Goal: Task Accomplishment & Management: Manage account settings

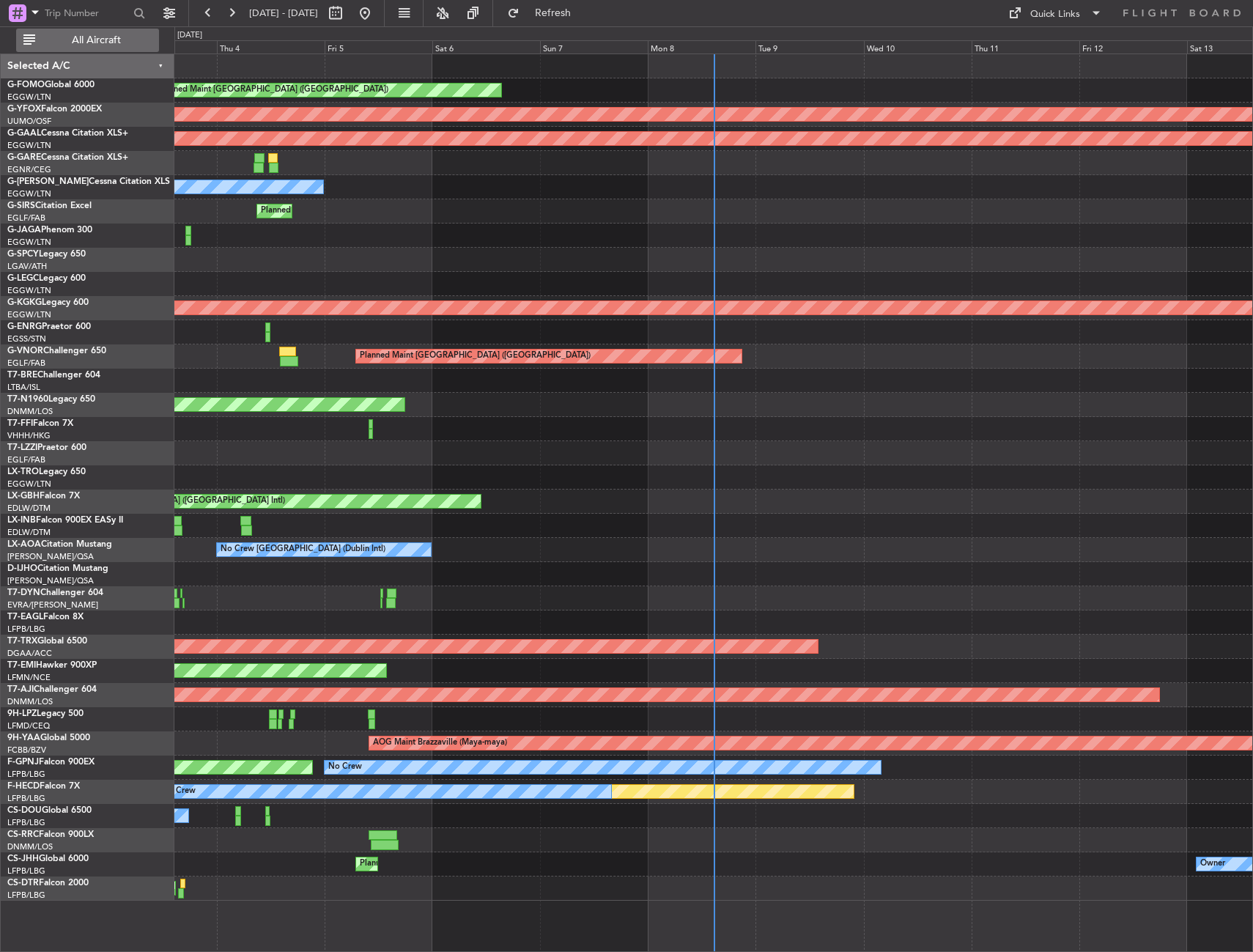
drag, startPoint x: 95, startPoint y: 42, endPoint x: 281, endPoint y: 197, distance: 242.1
click at [95, 42] on span "All Aircraft" at bounding box center [96, 40] width 117 height 11
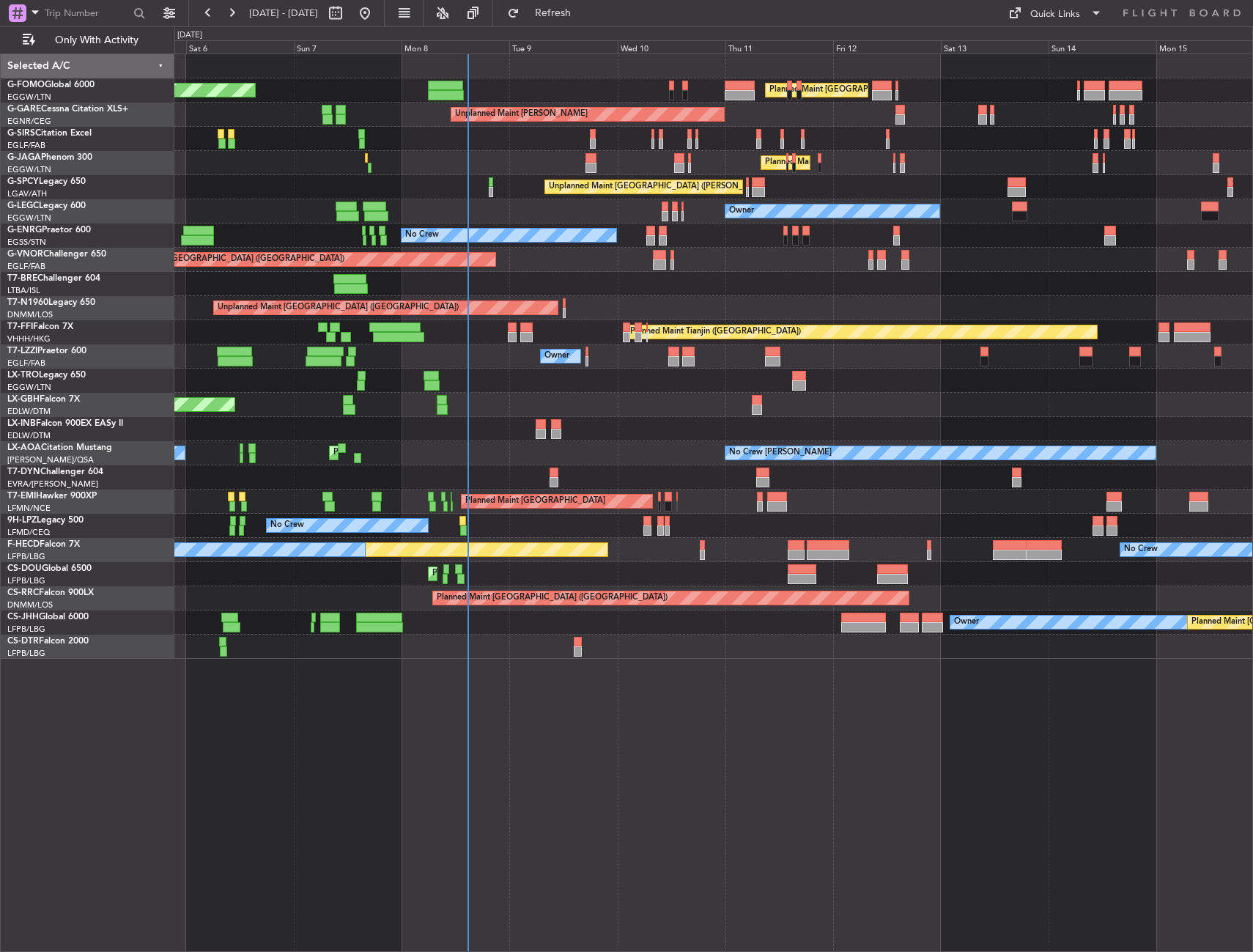
click at [605, 353] on div "Owner" at bounding box center [713, 356] width 1078 height 24
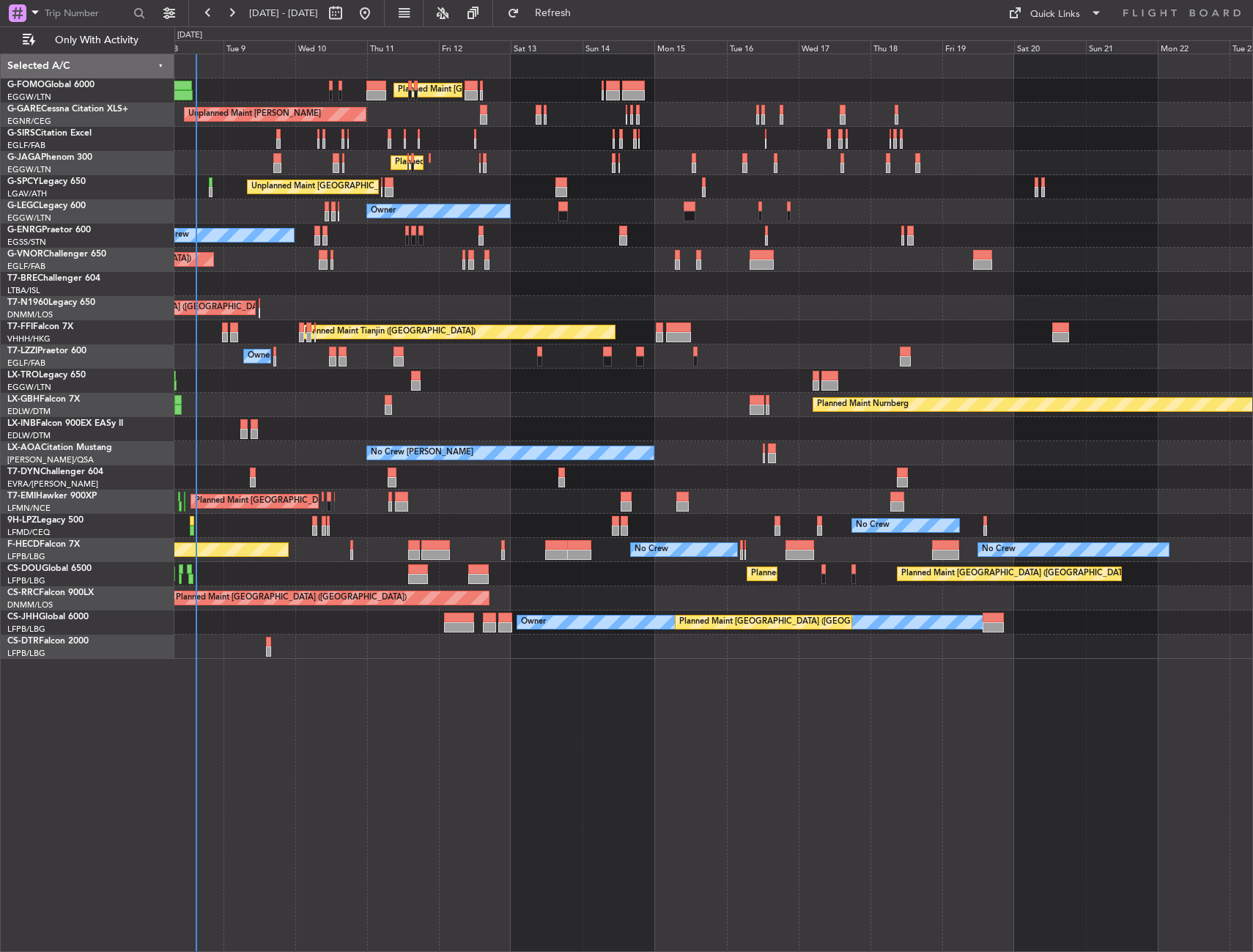
click at [321, 469] on div "Planned Maint [GEOGRAPHIC_DATA] ([GEOGRAPHIC_DATA]) Planned Maint [GEOGRAPHIC_D…" at bounding box center [713, 356] width 1078 height 604
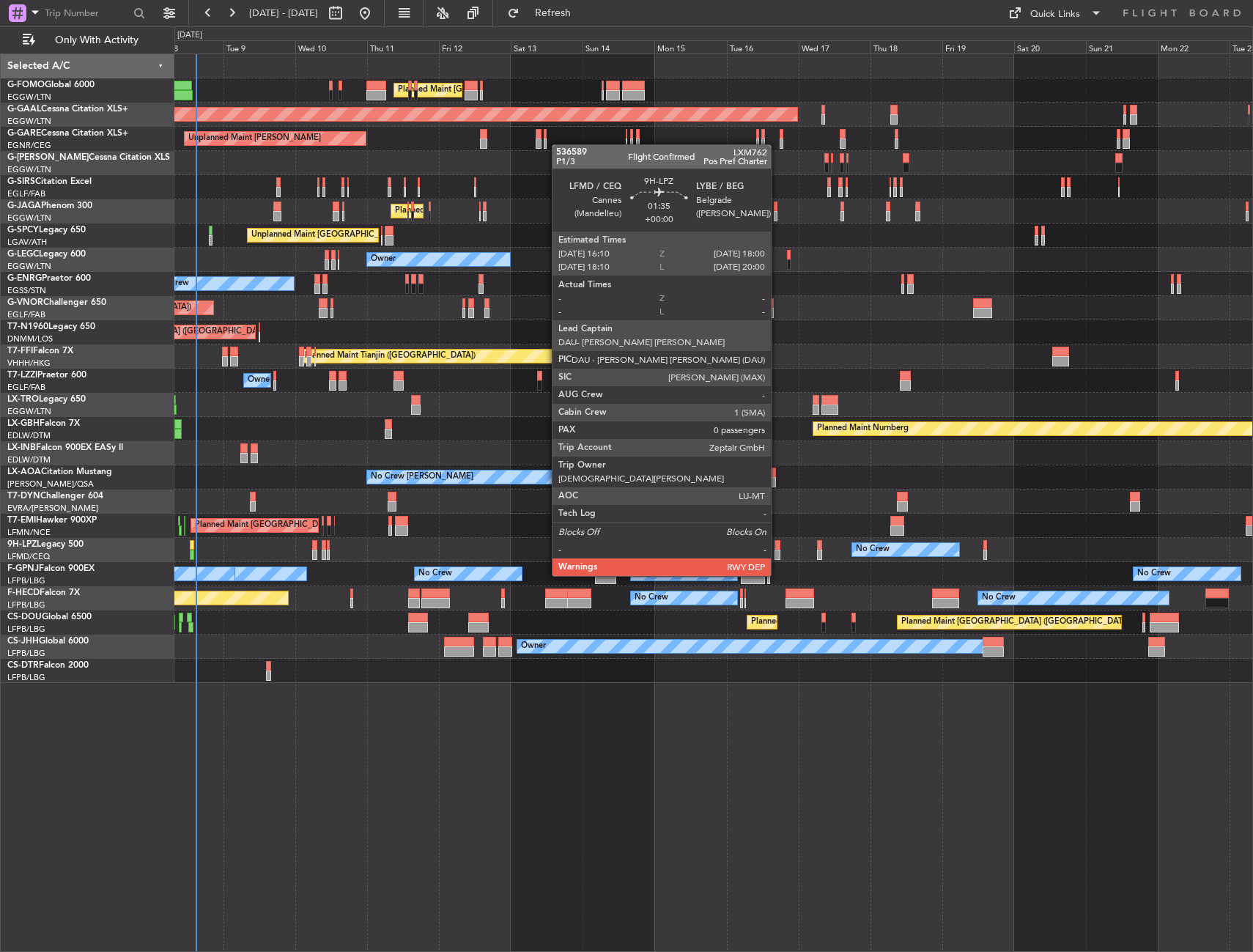
click at [777, 548] on div at bounding box center [777, 545] width 6 height 11
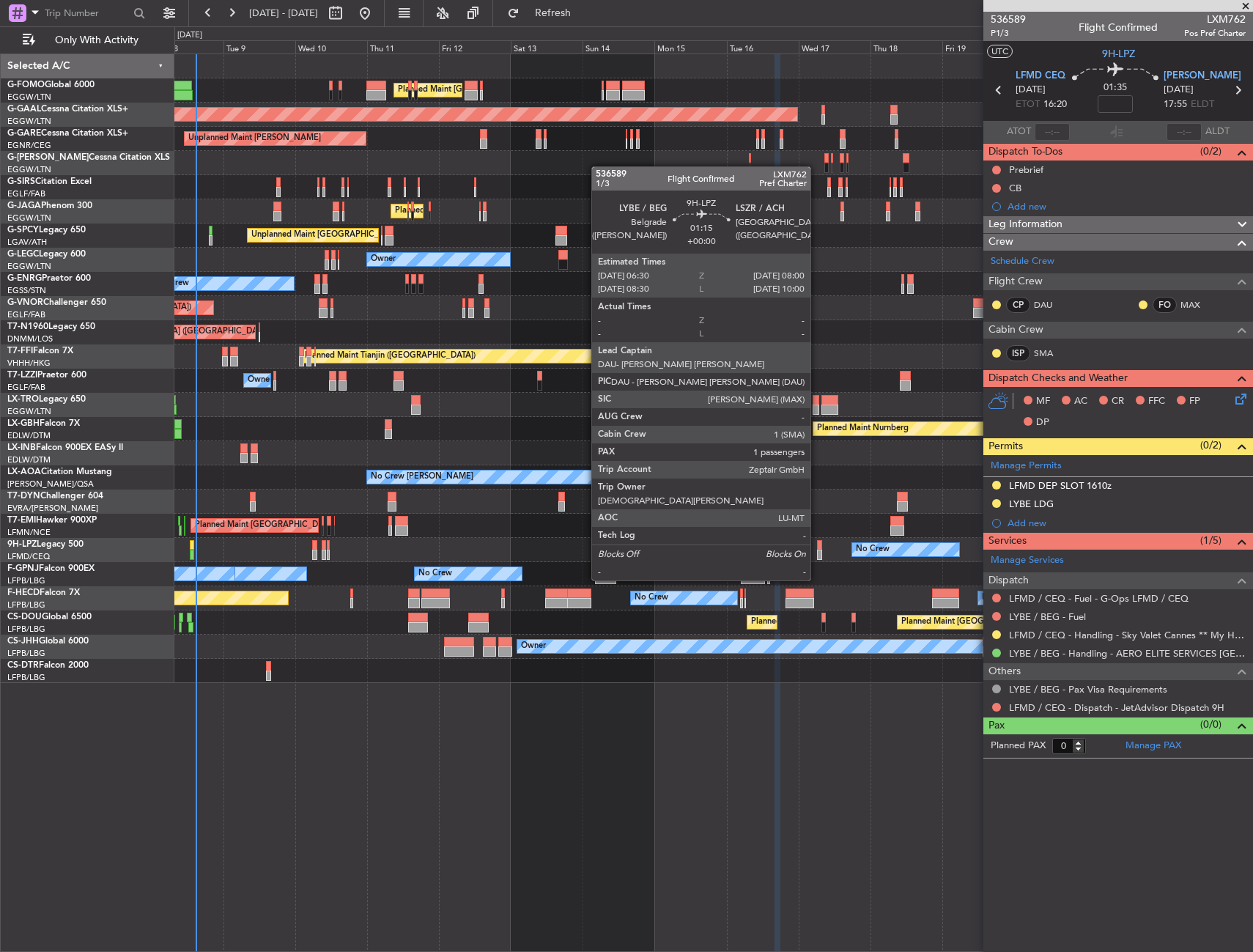
click at [818, 552] on div at bounding box center [819, 555] width 5 height 11
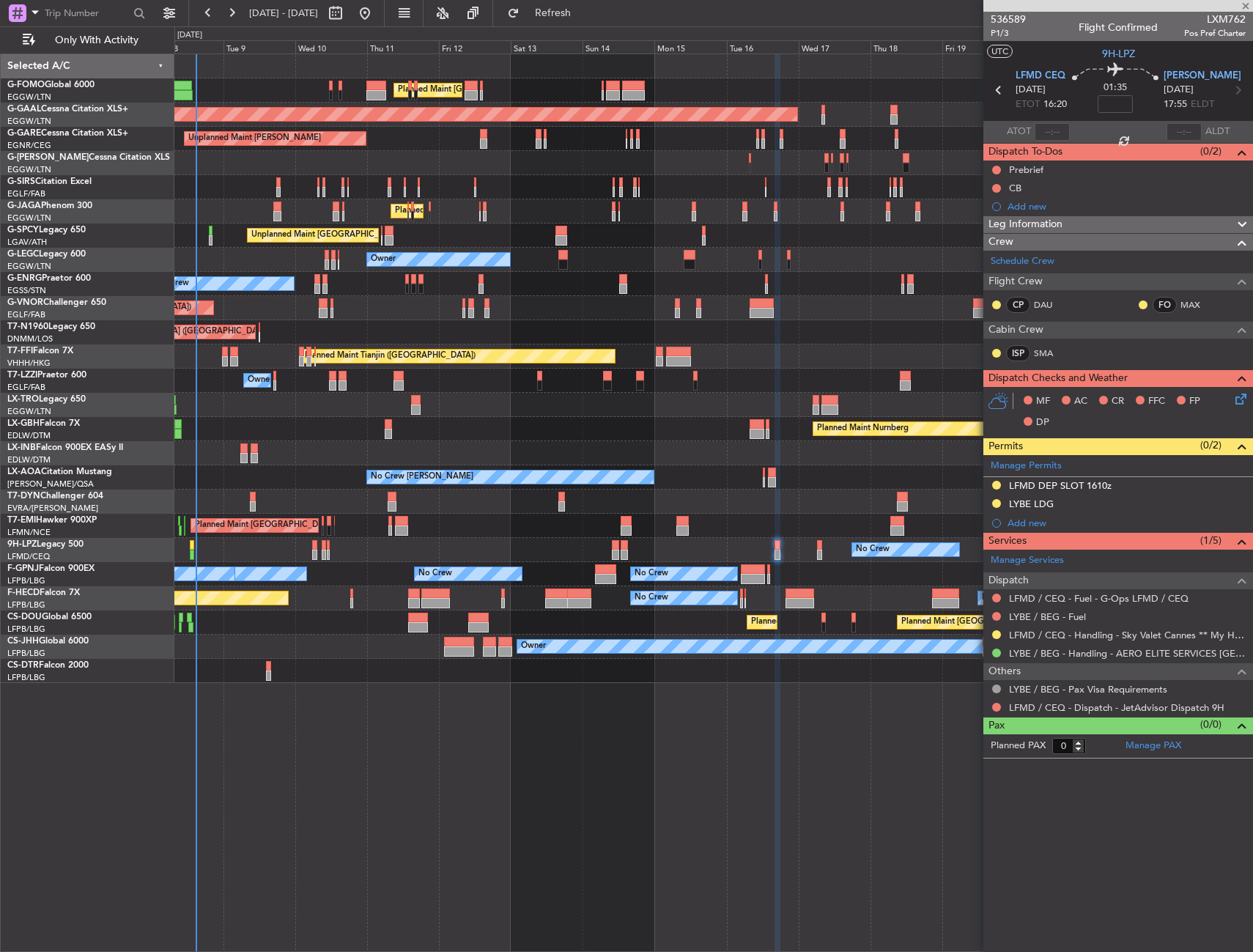
type input "1"
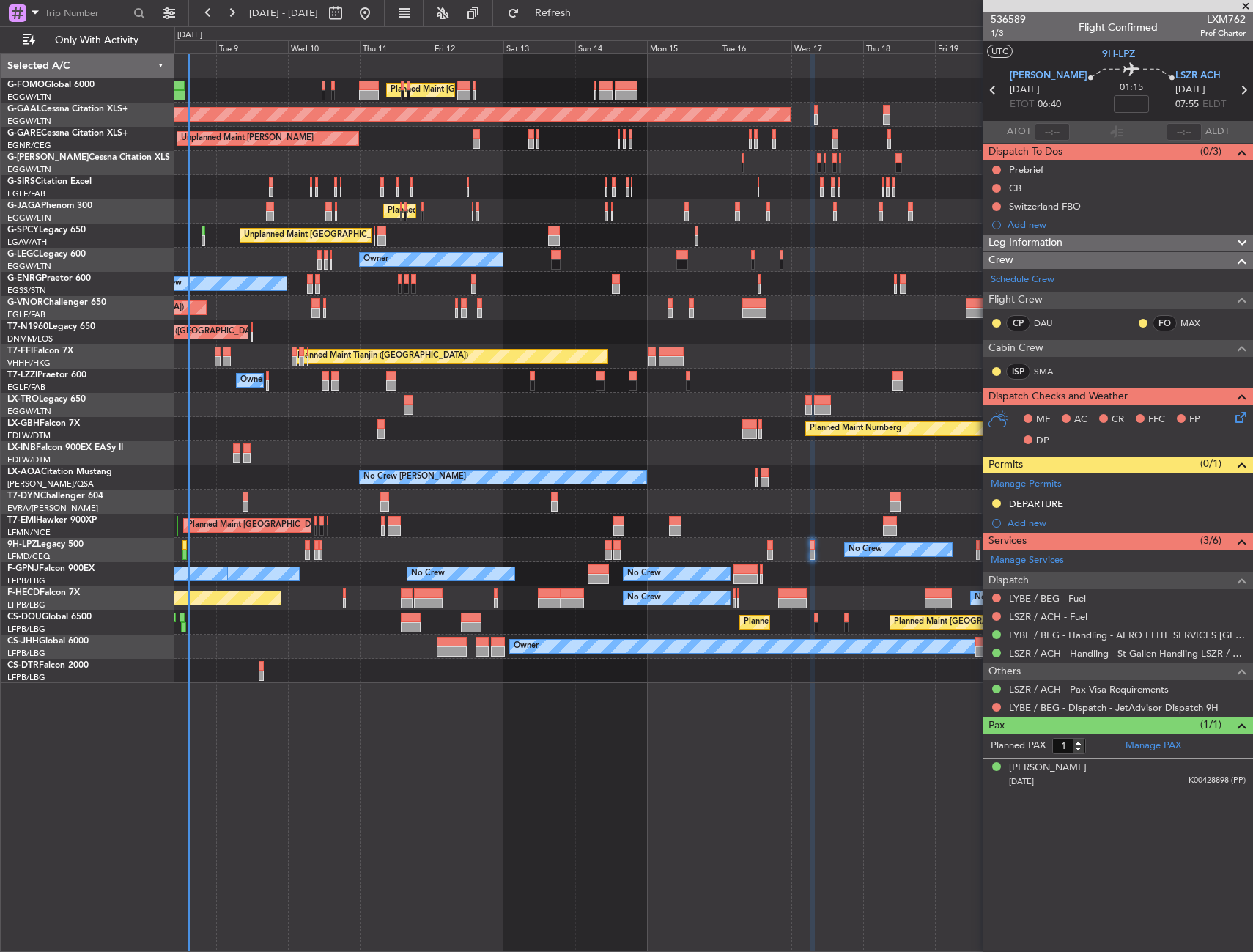
click at [355, 744] on div "Planned Maint [GEOGRAPHIC_DATA] ([GEOGRAPHIC_DATA]) Planned Maint [GEOGRAPHIC_D…" at bounding box center [714, 503] width 1078 height 898
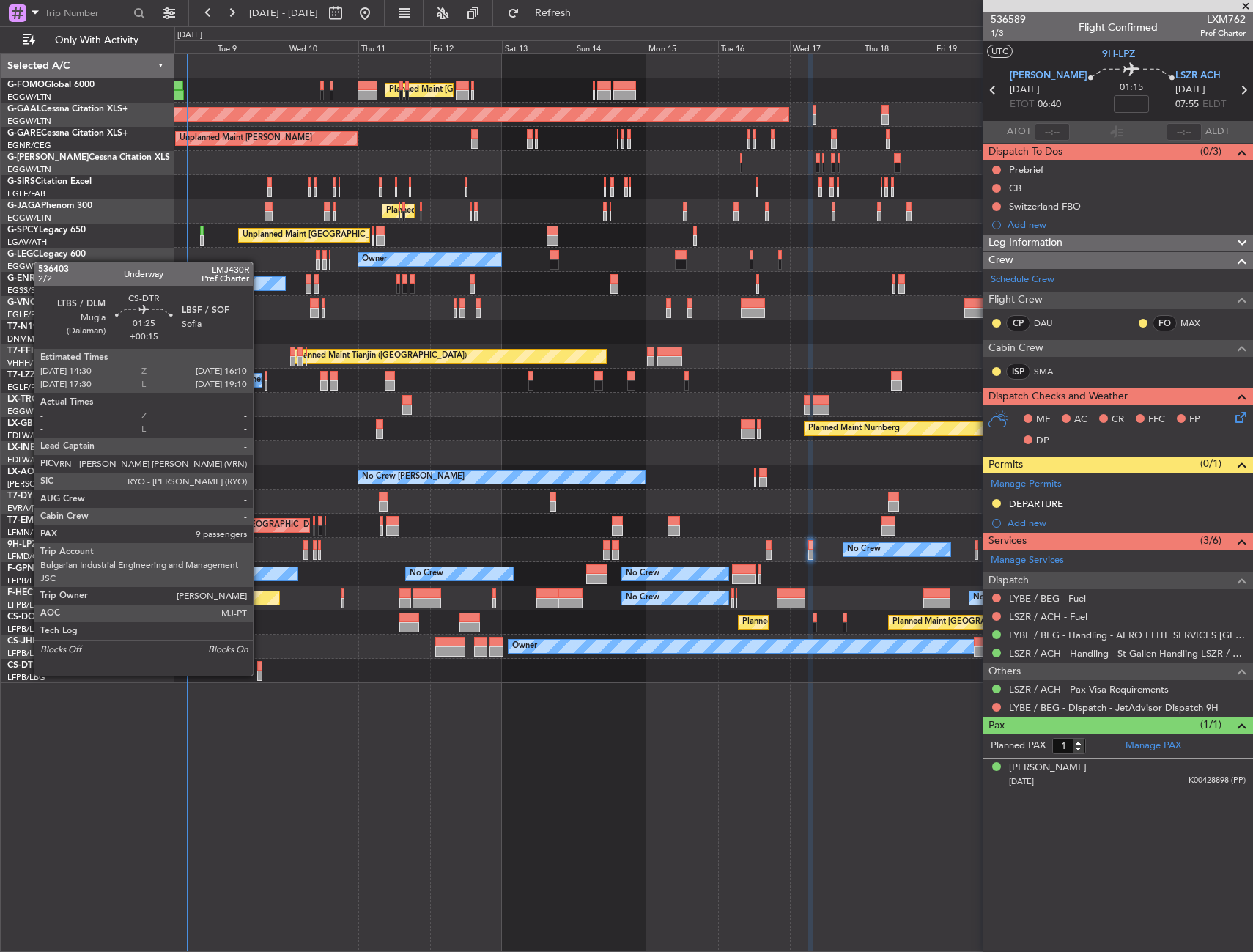
click at [259, 674] on div at bounding box center [259, 675] width 5 height 11
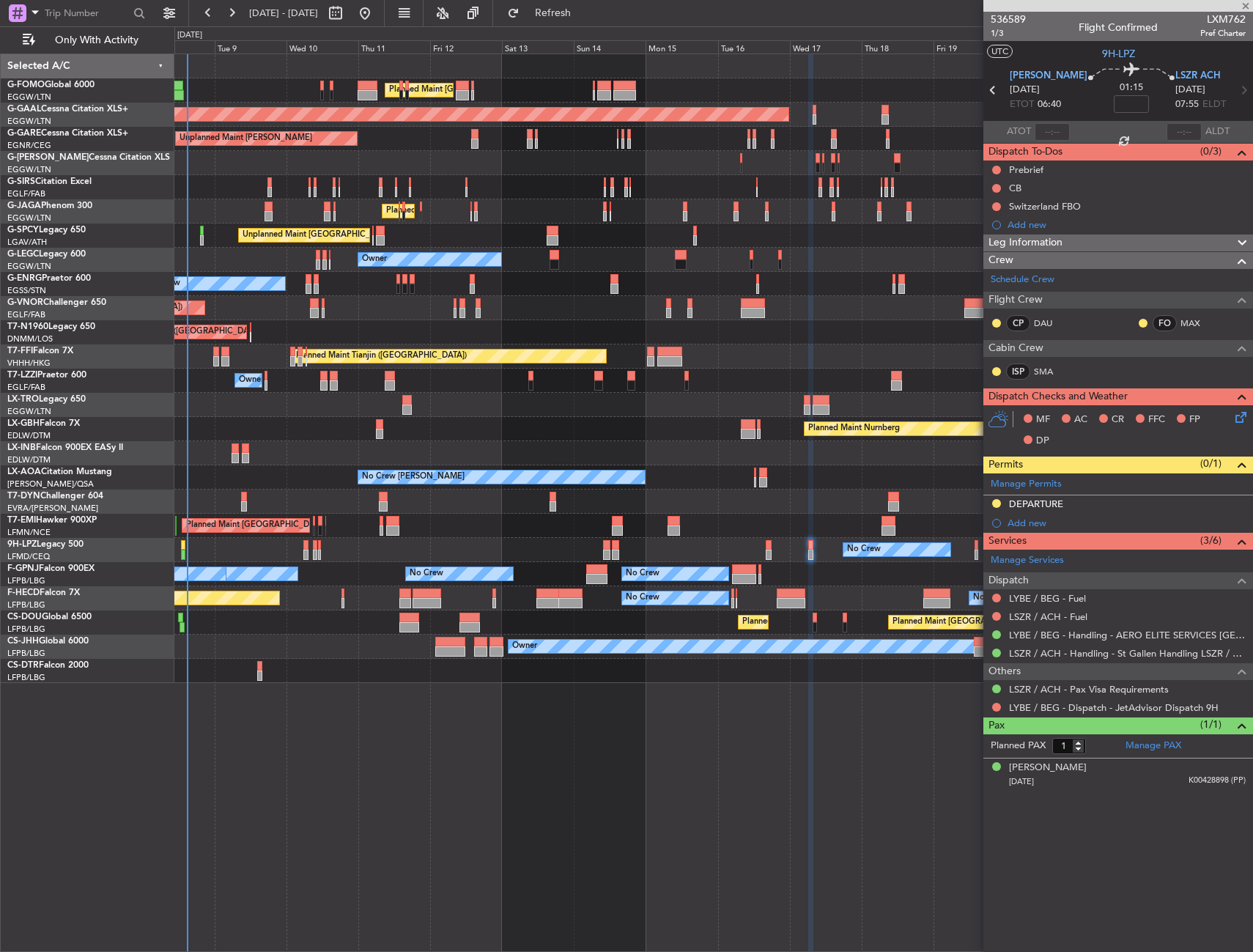
type input "+00:15"
type input "9"
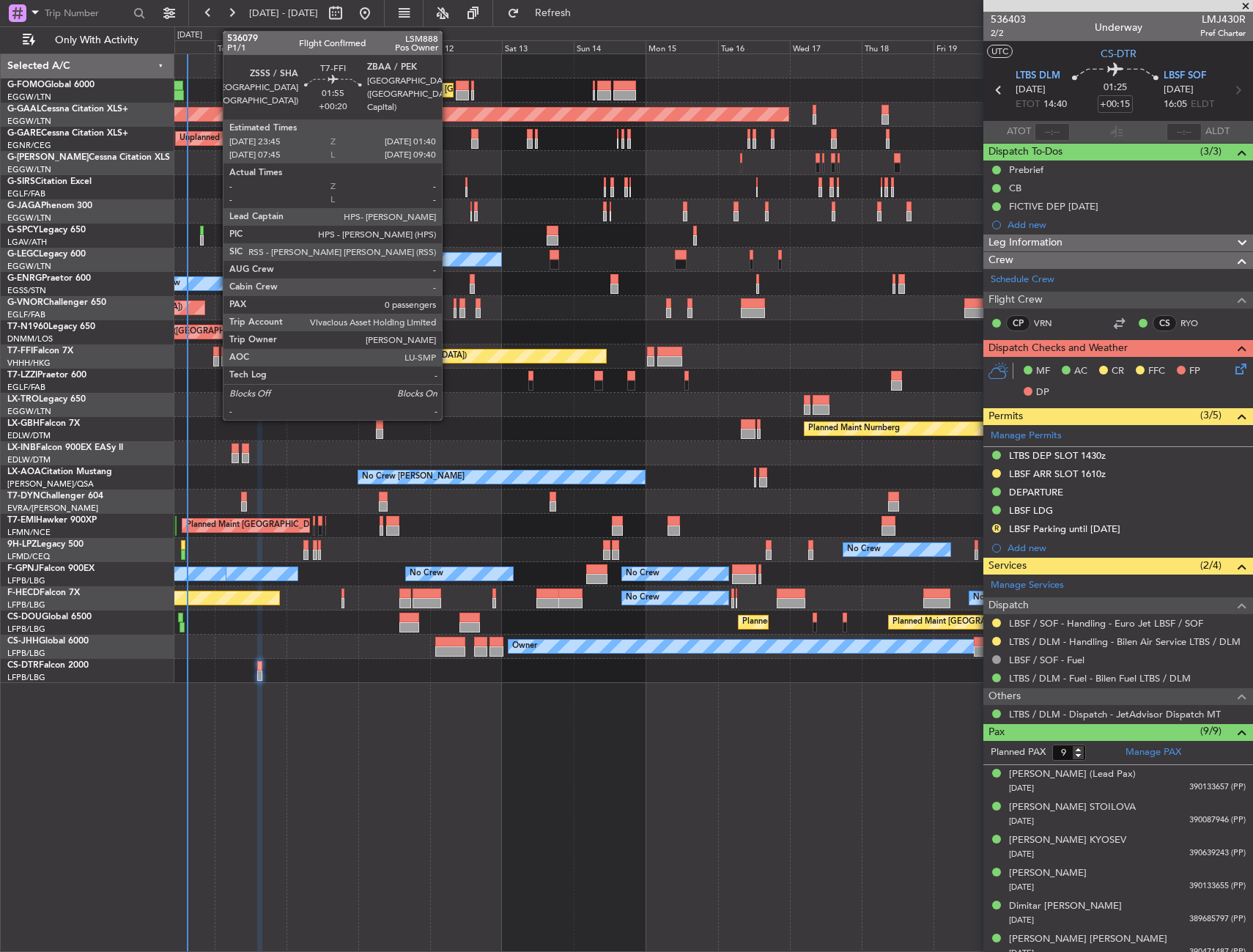
click at [215, 352] on div at bounding box center [215, 352] width 6 height 11
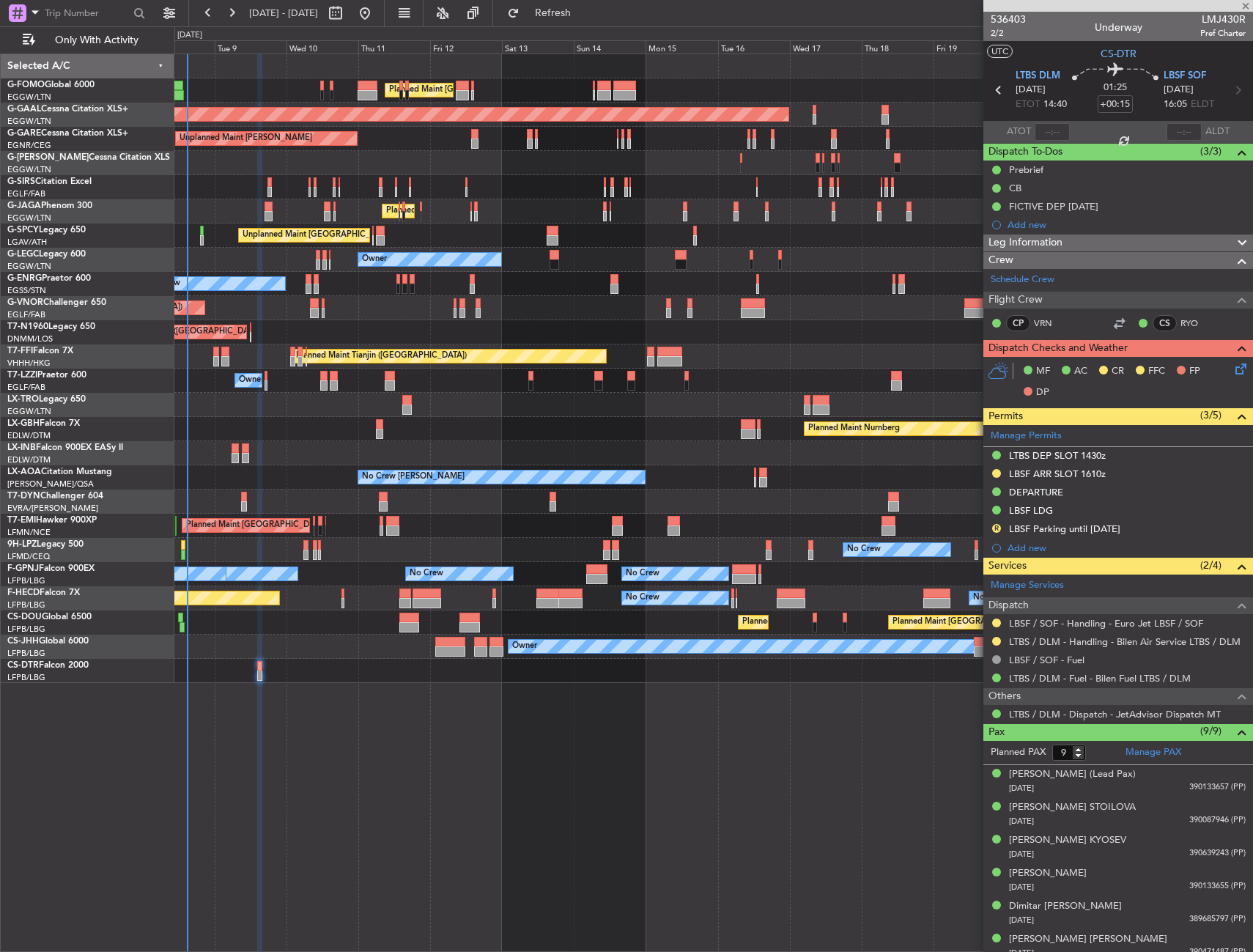
type input "+00:20"
type input "0"
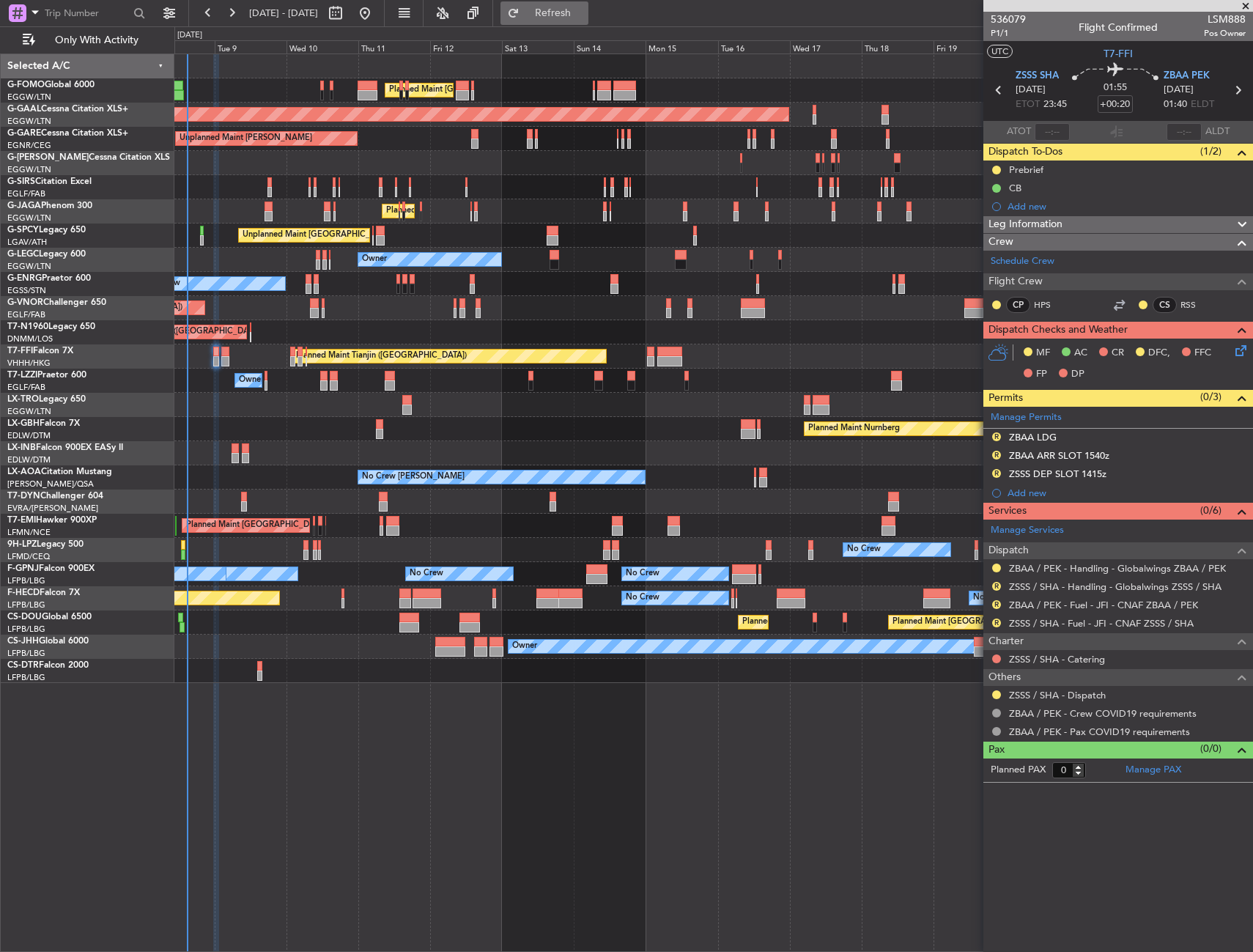
click at [557, 6] on button "Refresh" at bounding box center [544, 13] width 88 height 24
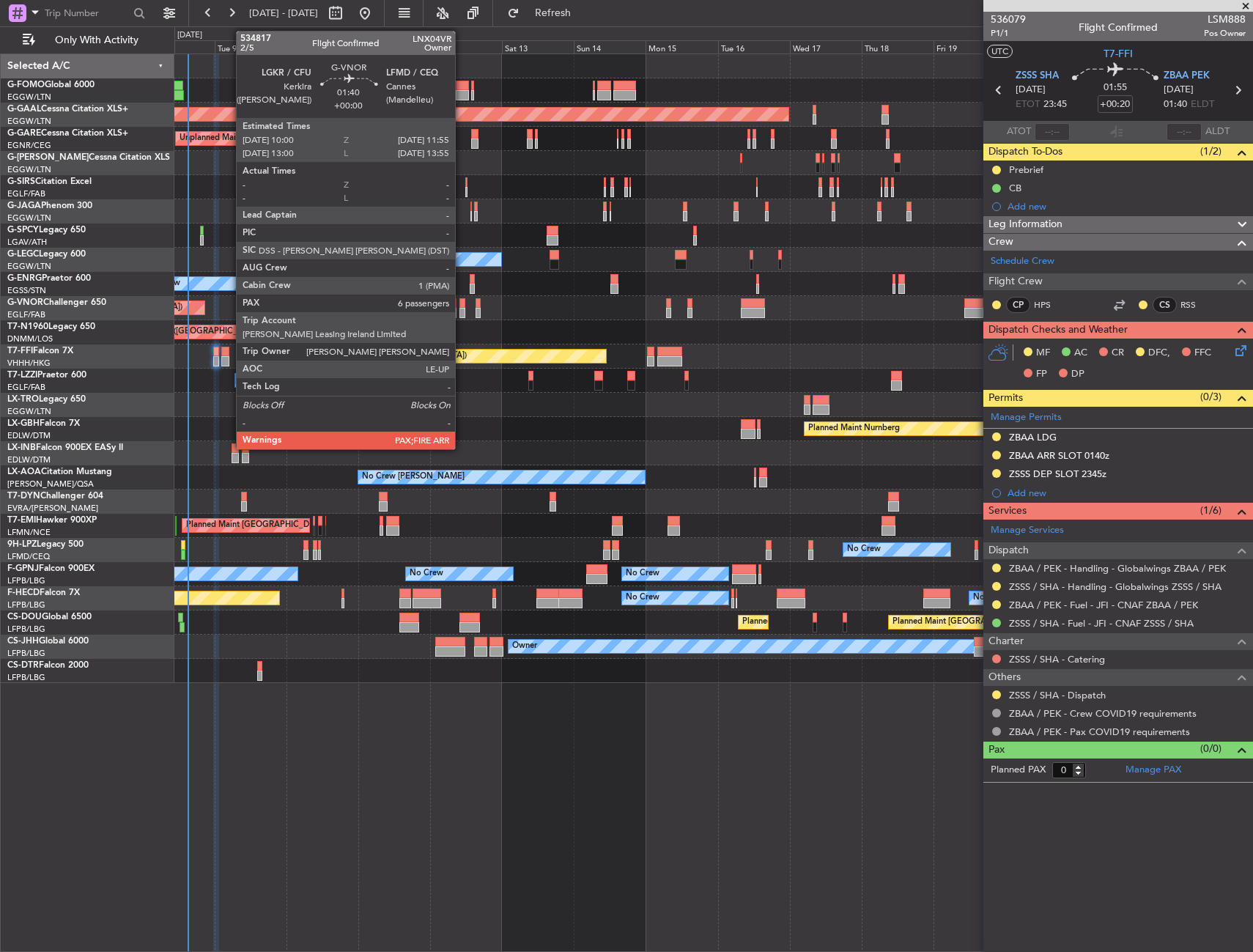
click at [462, 305] on div at bounding box center [462, 303] width 6 height 11
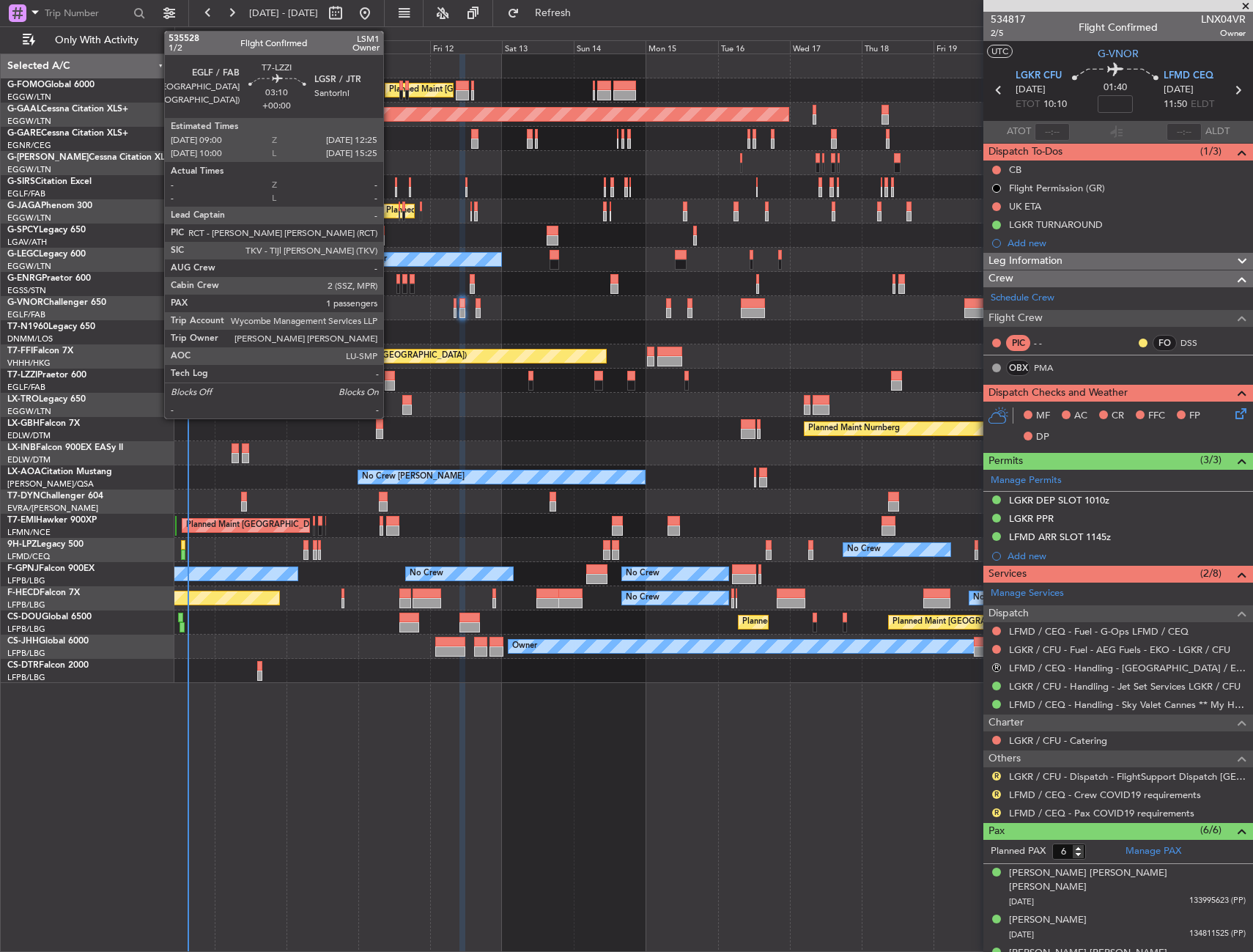
click at [390, 385] on div at bounding box center [390, 385] width 11 height 11
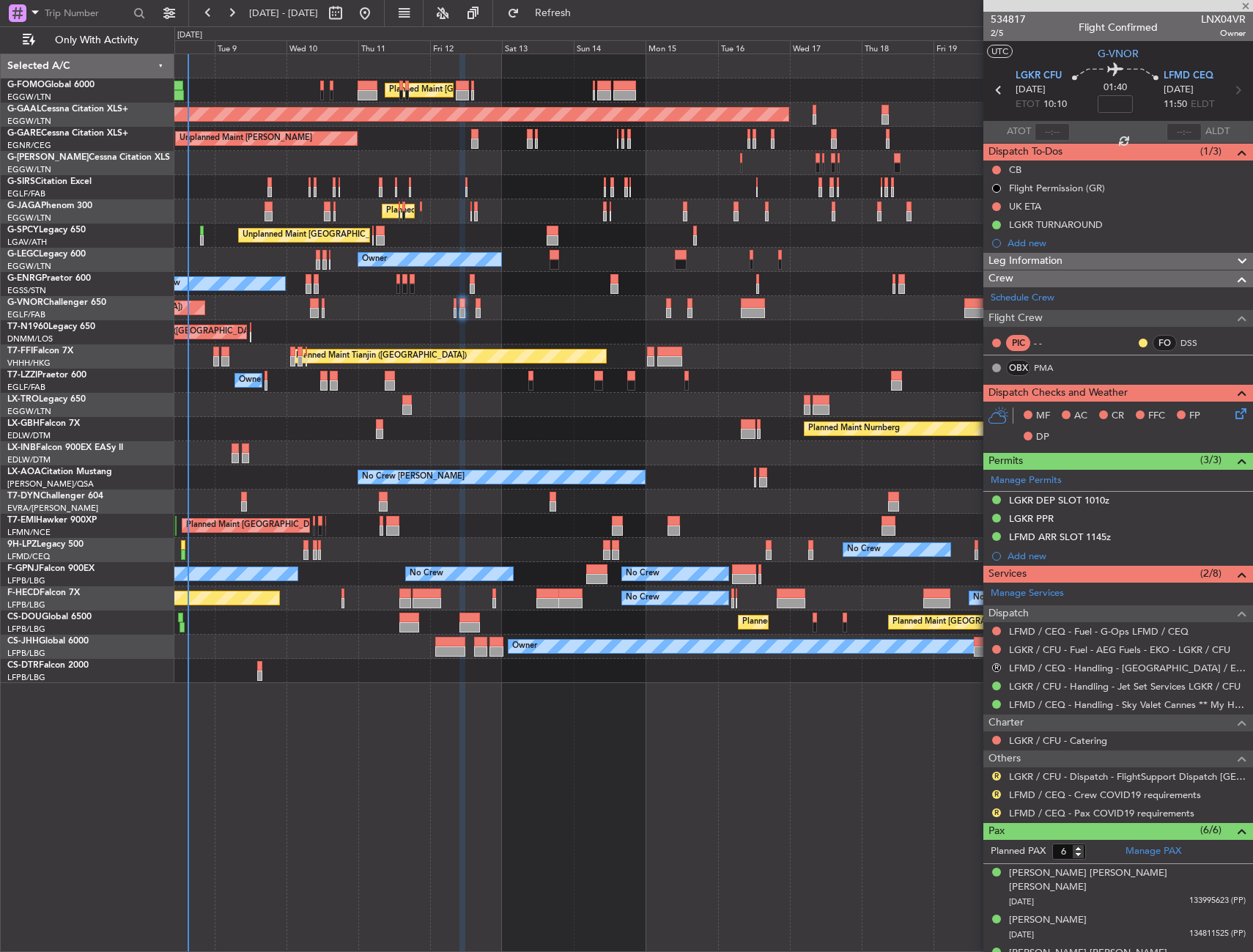
type input "1"
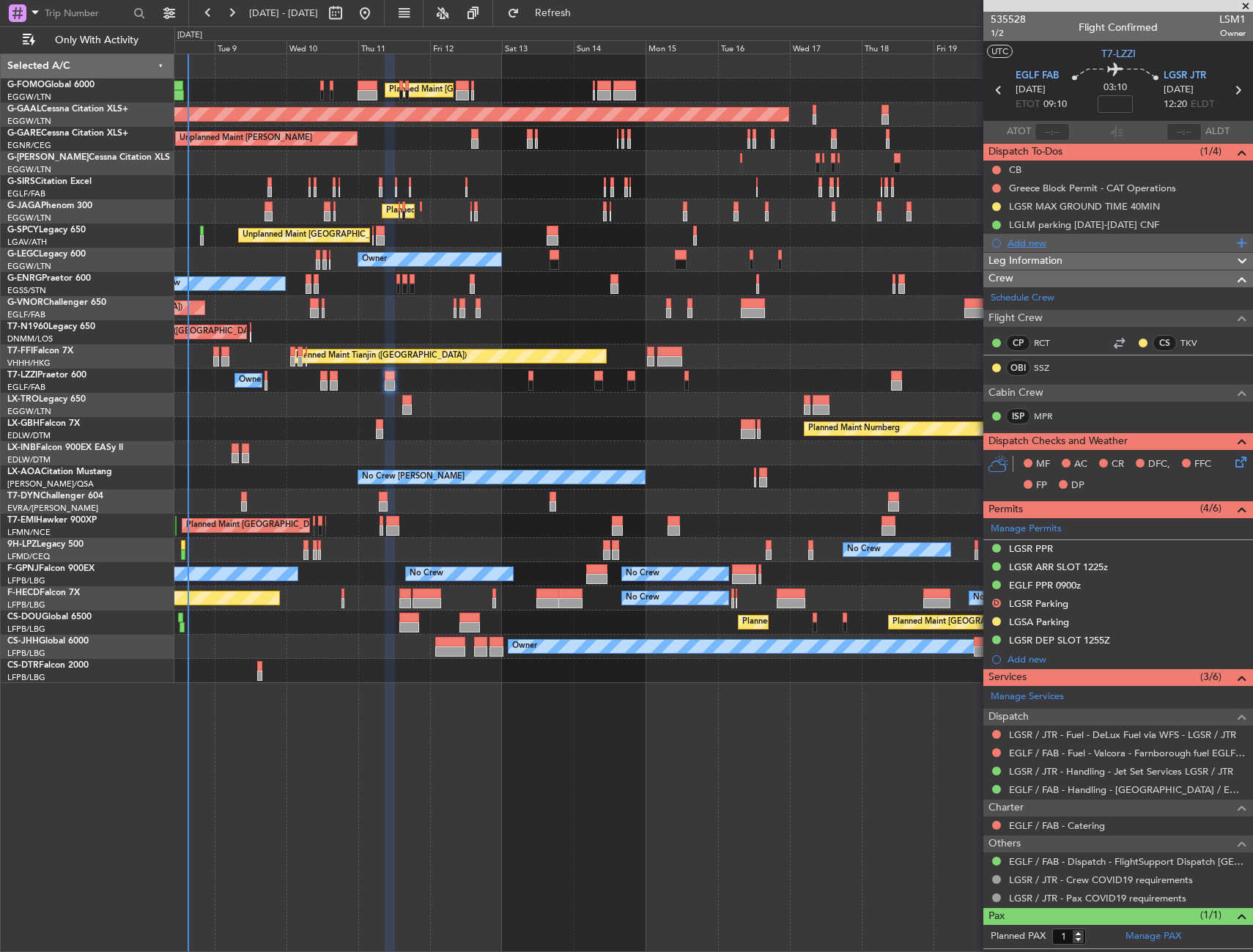
click at [1029, 246] on div "Add new" at bounding box center [1120, 242] width 225 height 12
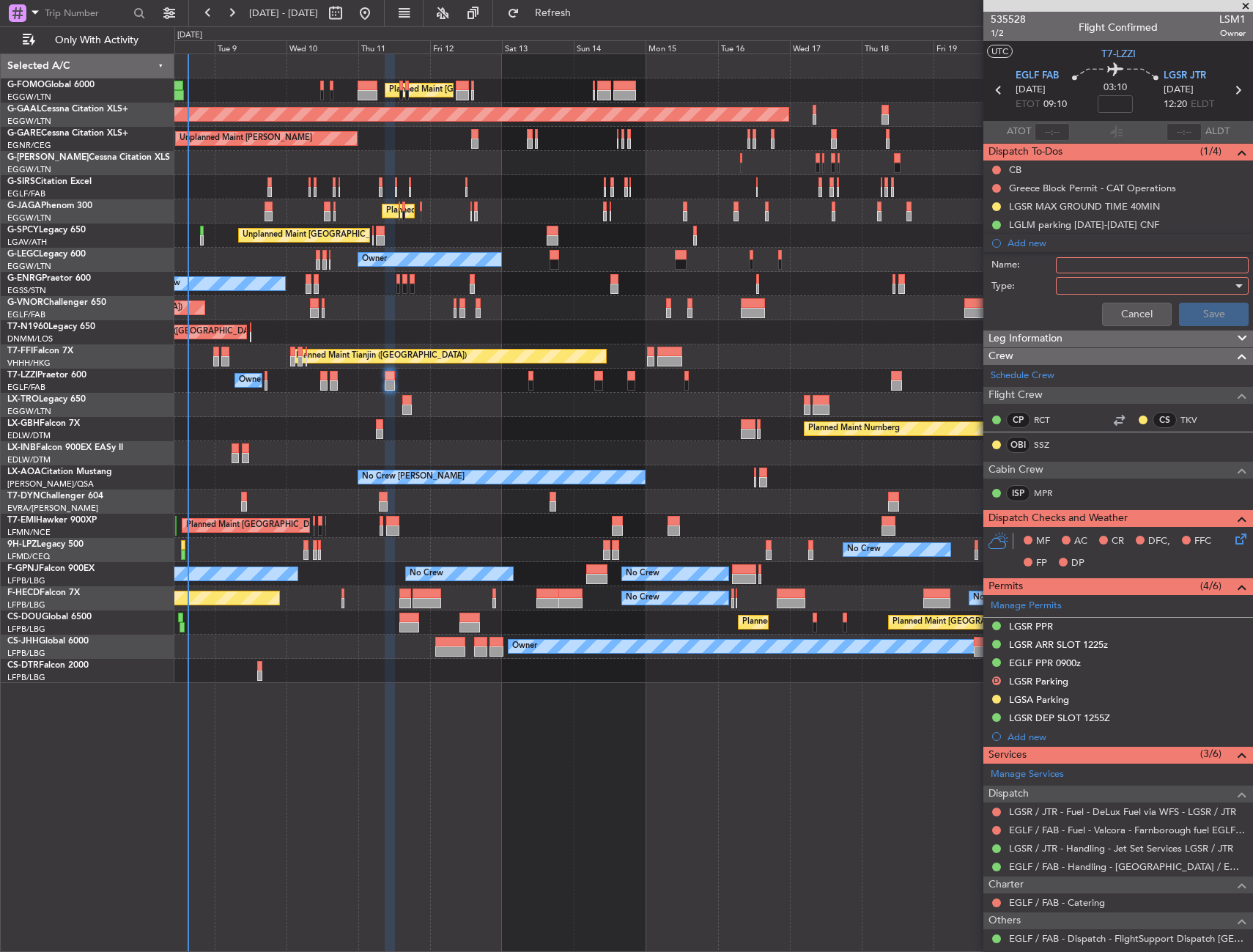
click at [1083, 269] on input "Name:" at bounding box center [1152, 265] width 193 height 16
type input "LTFE & LTBJ PARKING REQUESTED"
click at [1106, 291] on div at bounding box center [1146, 286] width 170 height 22
click at [1091, 320] on span "Generic" at bounding box center [1145, 316] width 171 height 22
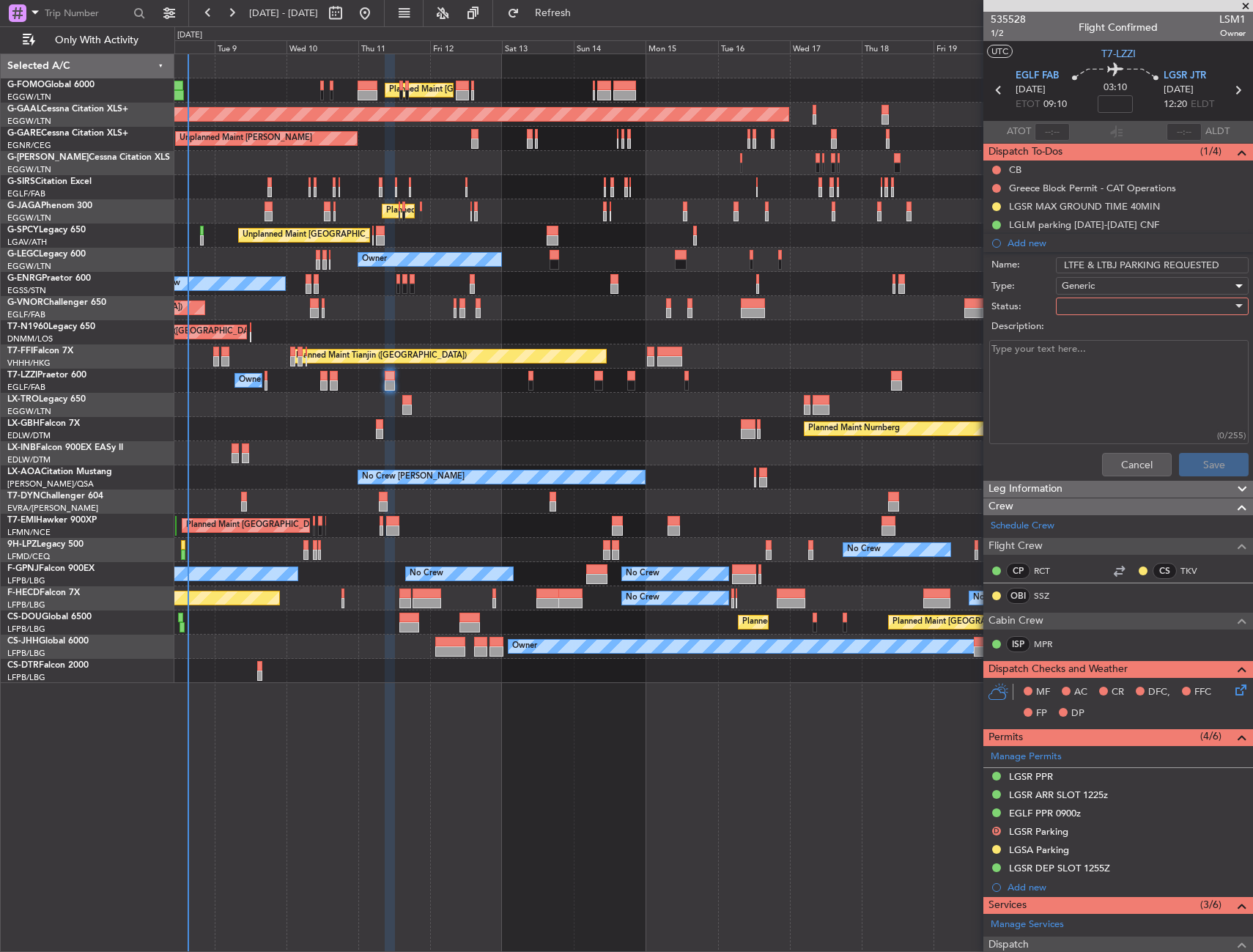
click at [1087, 308] on div at bounding box center [1146, 306] width 170 height 22
click at [1084, 355] on span "In Progress" at bounding box center [1145, 357] width 171 height 22
click at [1183, 467] on button "Save" at bounding box center [1213, 464] width 69 height 24
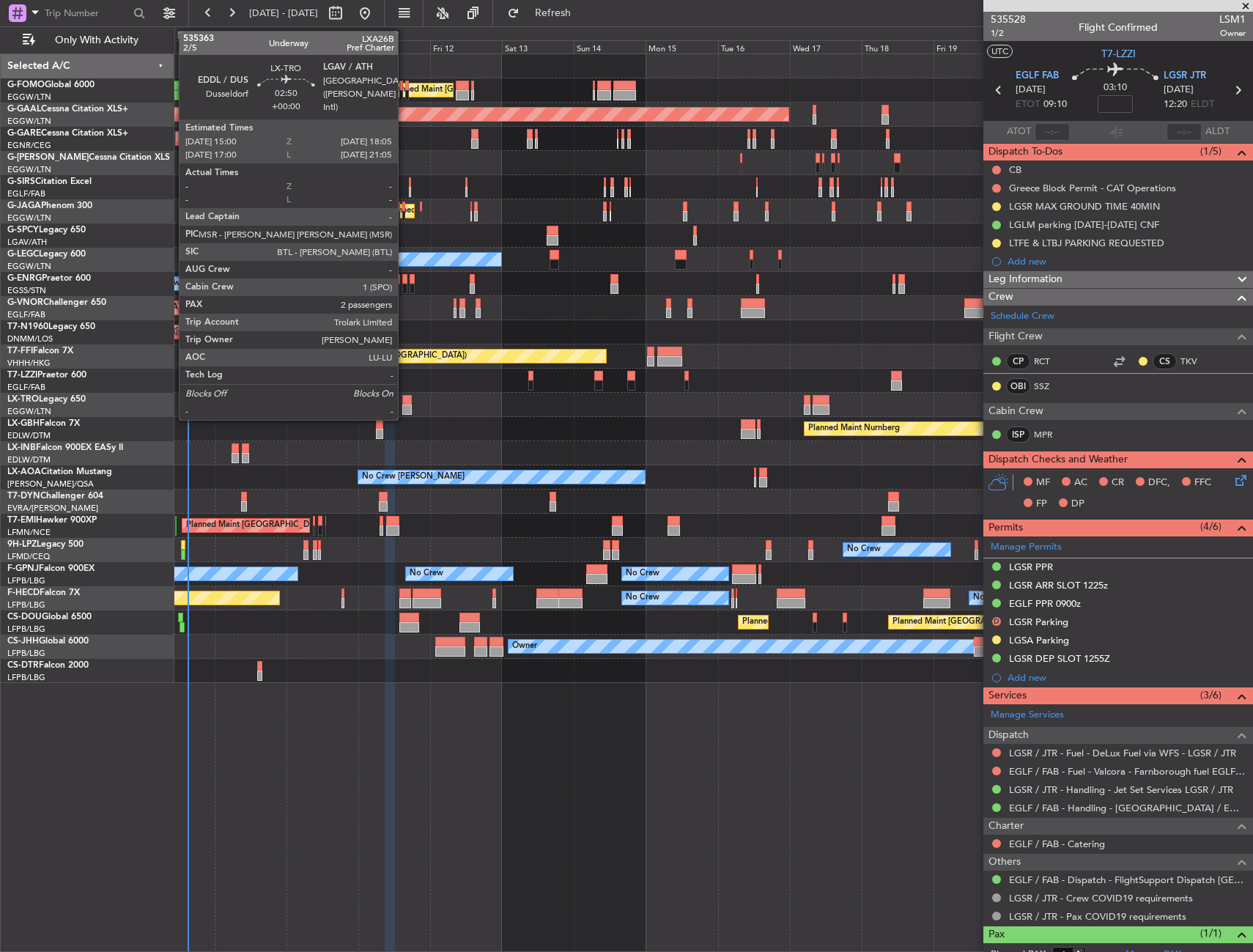
click at [405, 410] on div at bounding box center [407, 410] width 10 height 11
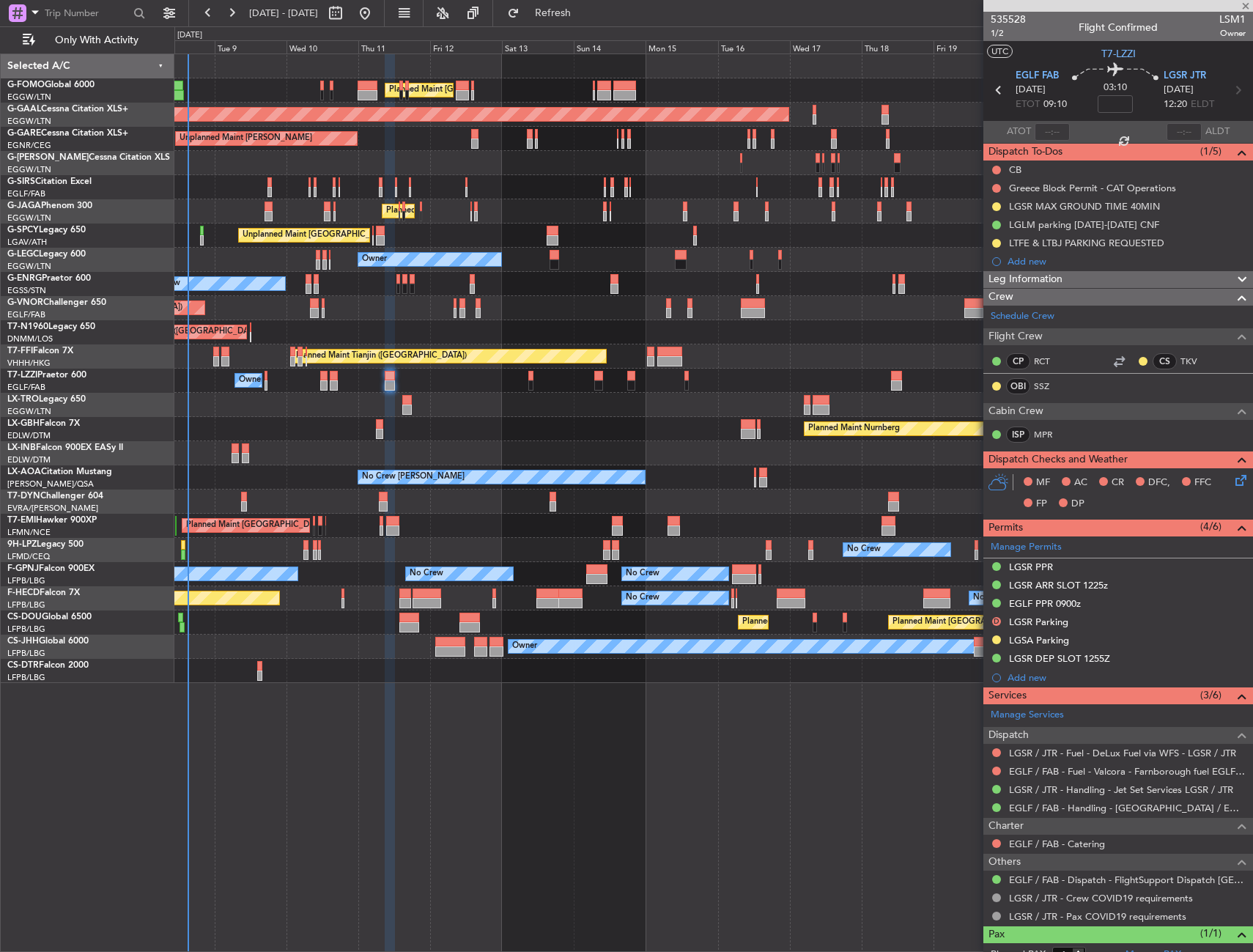
type input "2"
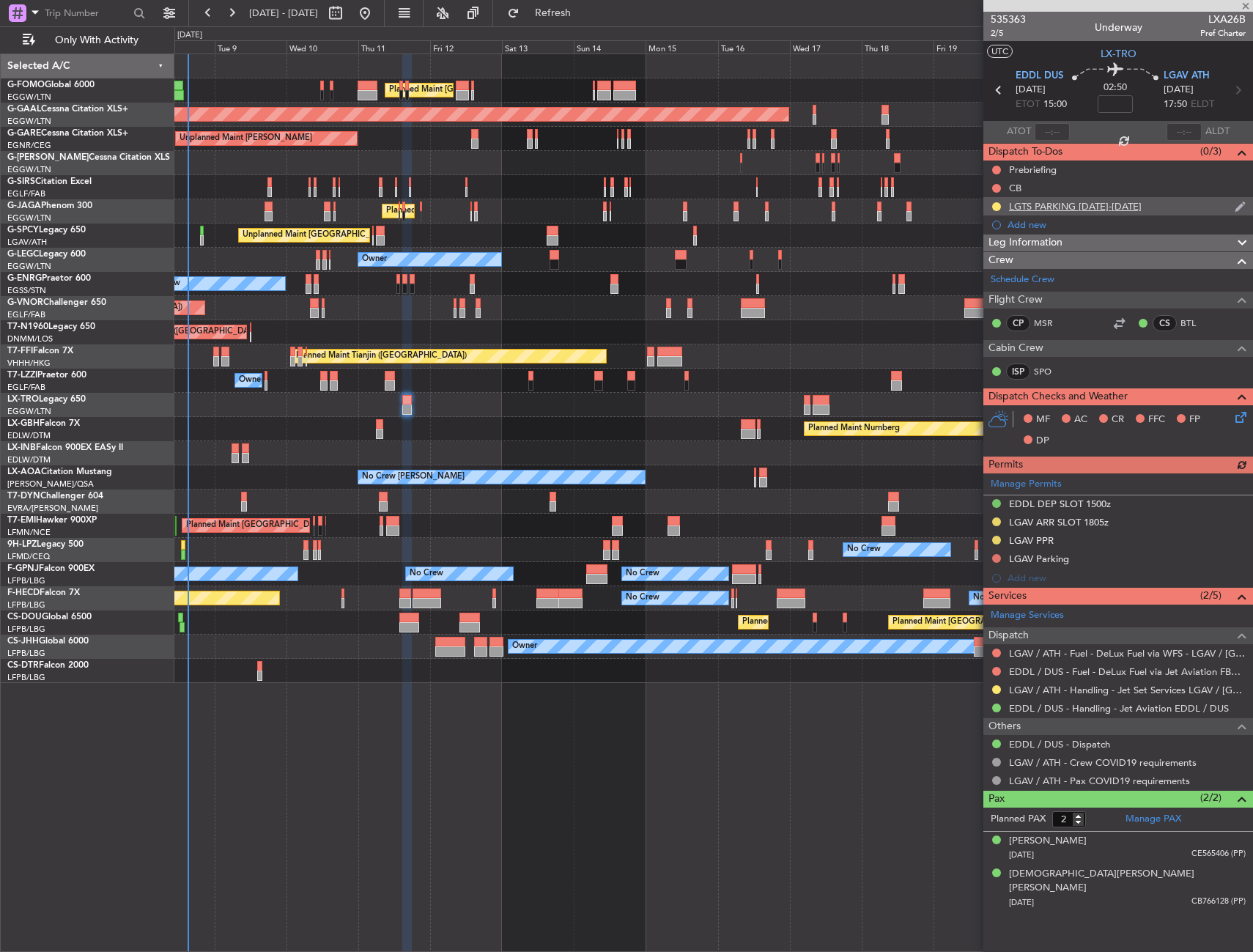
click at [1132, 211] on div "LGTS PARKING [DATE]-[DATE]" at bounding box center [1118, 206] width 270 height 18
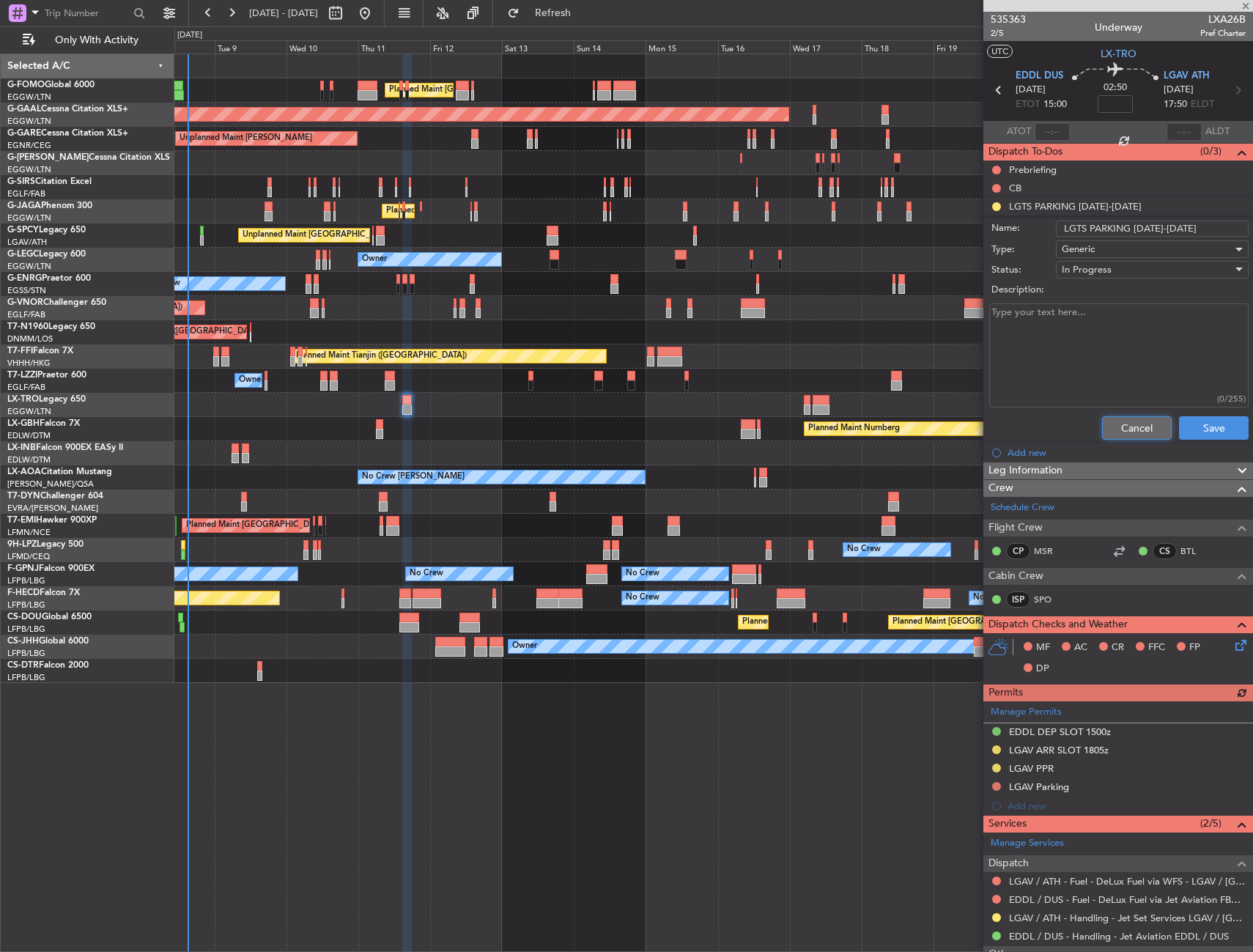
click at [1110, 424] on button "Cancel" at bounding box center [1136, 427] width 69 height 24
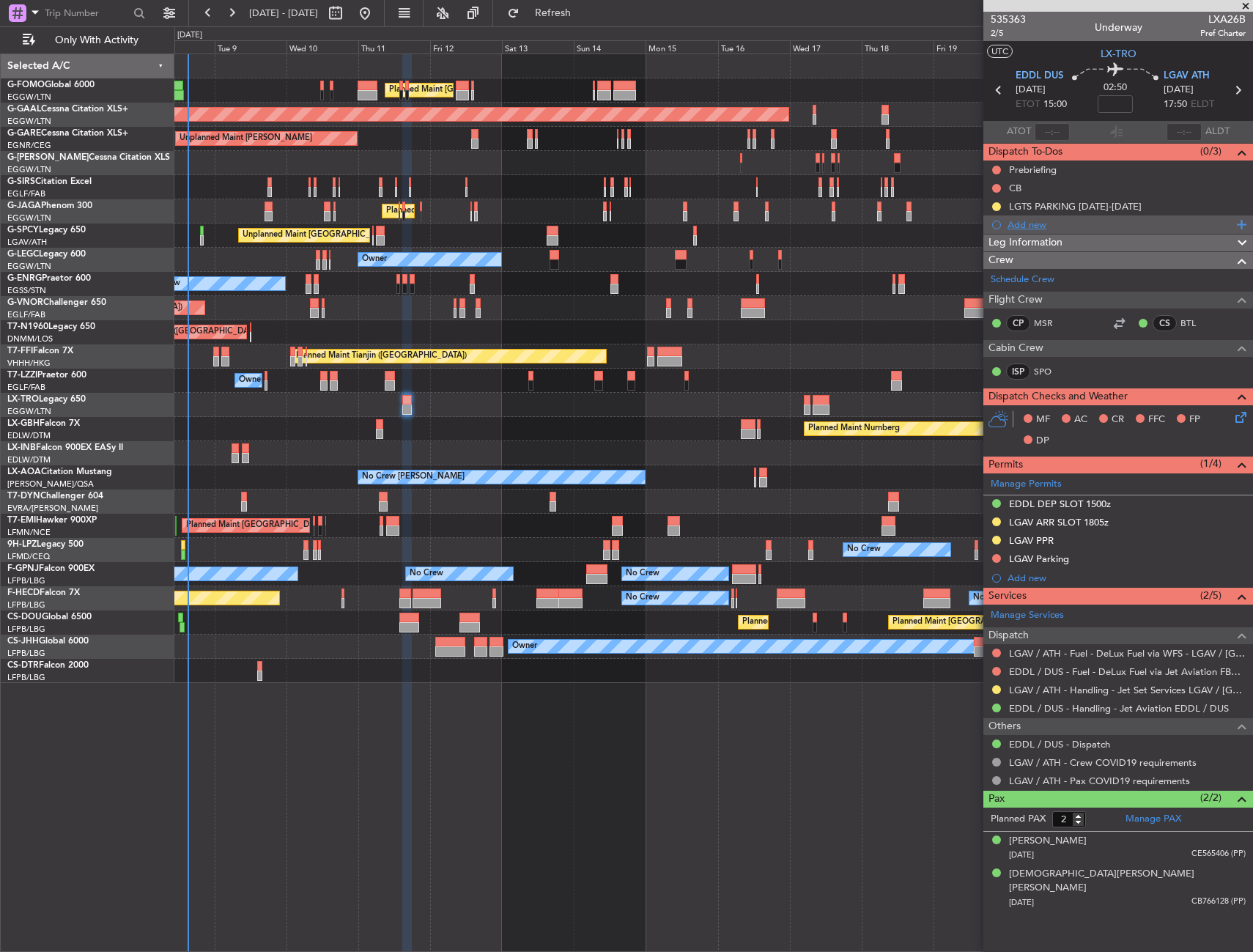
click at [1021, 227] on div "Add new" at bounding box center [1120, 224] width 225 height 12
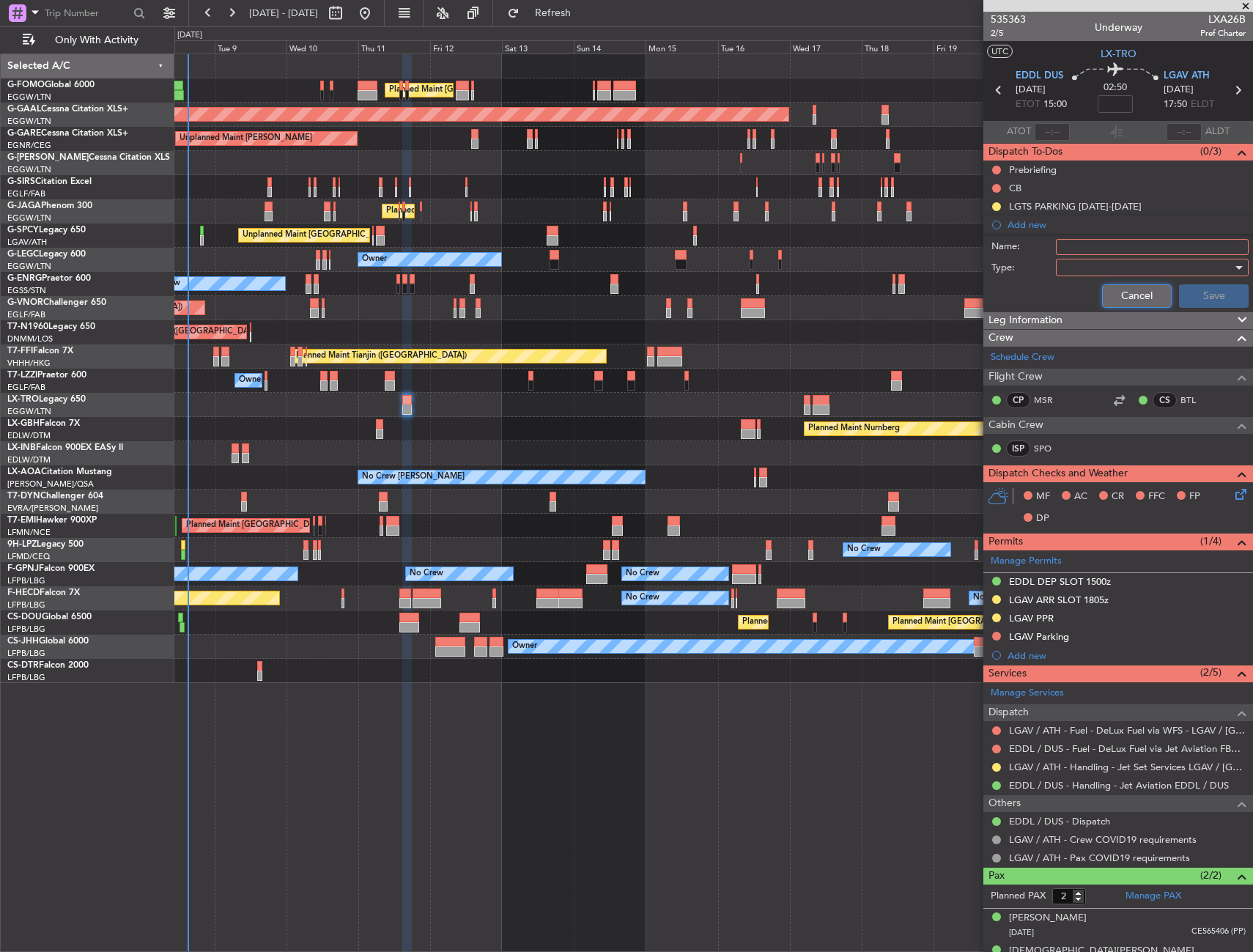
click at [1105, 294] on button "Cancel" at bounding box center [1136, 295] width 69 height 24
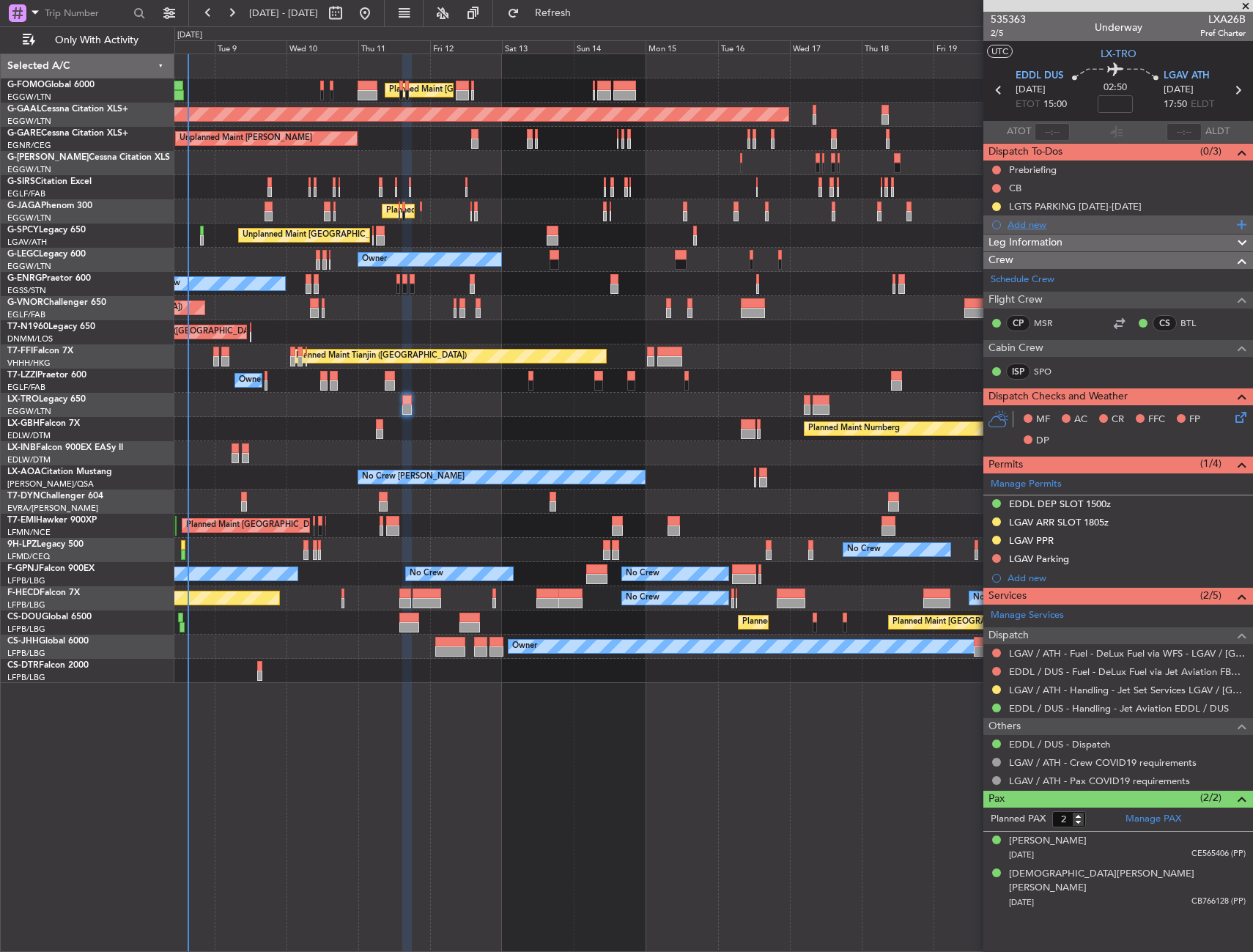
click at [1036, 228] on div "Add new" at bounding box center [1120, 224] width 225 height 12
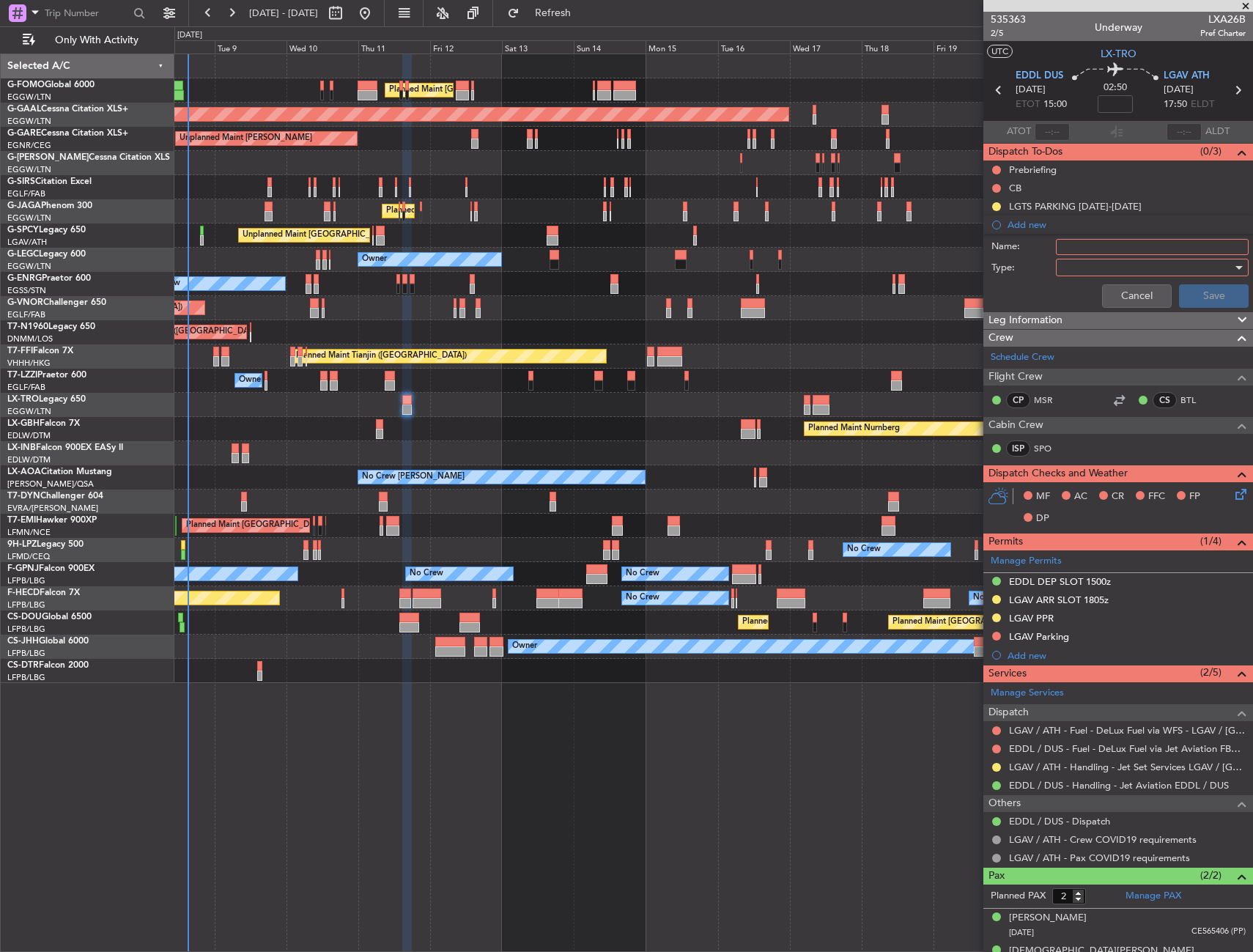
click at [1096, 249] on input "Name:" at bounding box center [1152, 247] width 193 height 16
type input "LTFE & LTFM PARKING REQUETSED [DATE]-[DATE]"
click at [1097, 270] on div at bounding box center [1146, 267] width 170 height 22
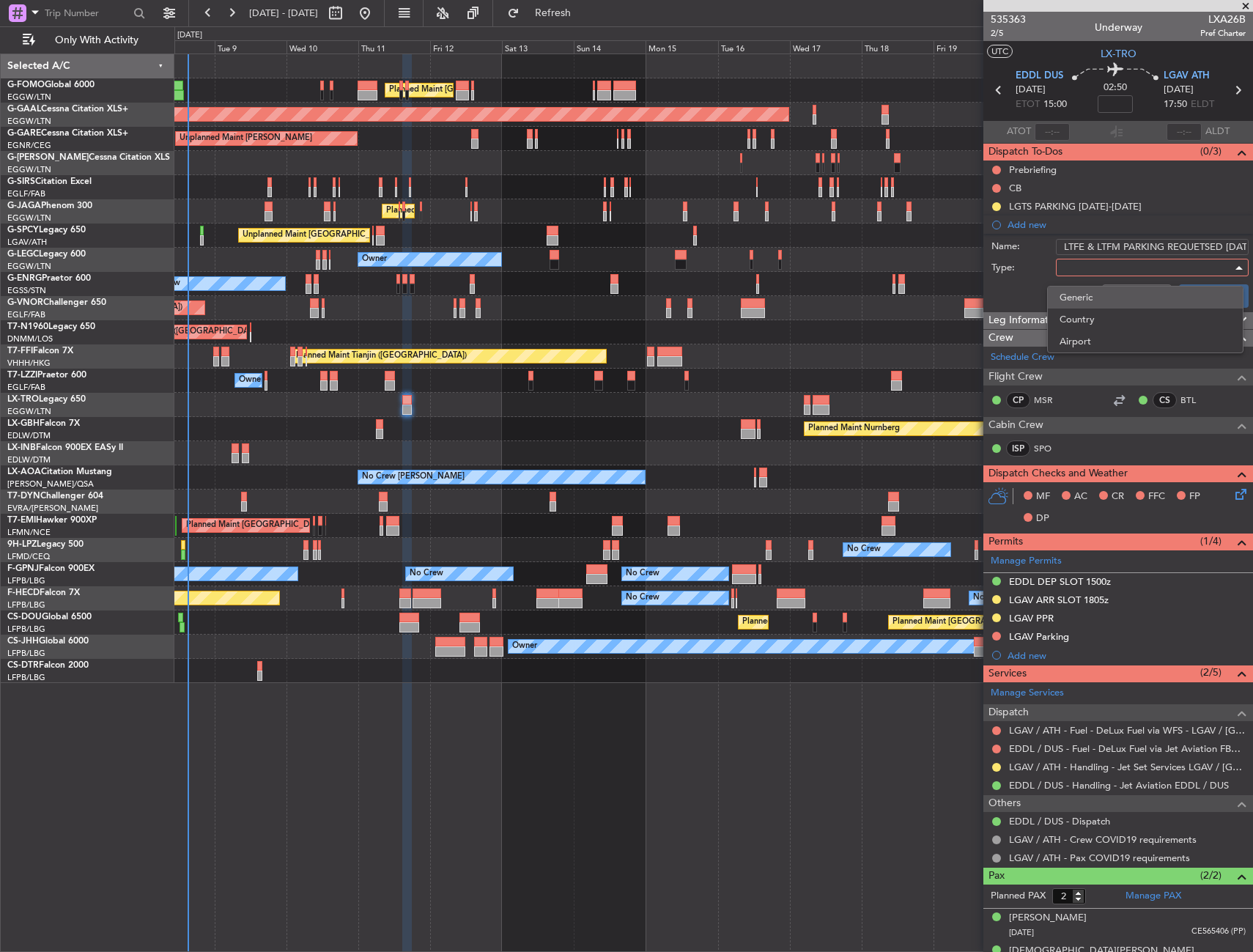
click at [1096, 293] on span "Generic" at bounding box center [1145, 297] width 171 height 22
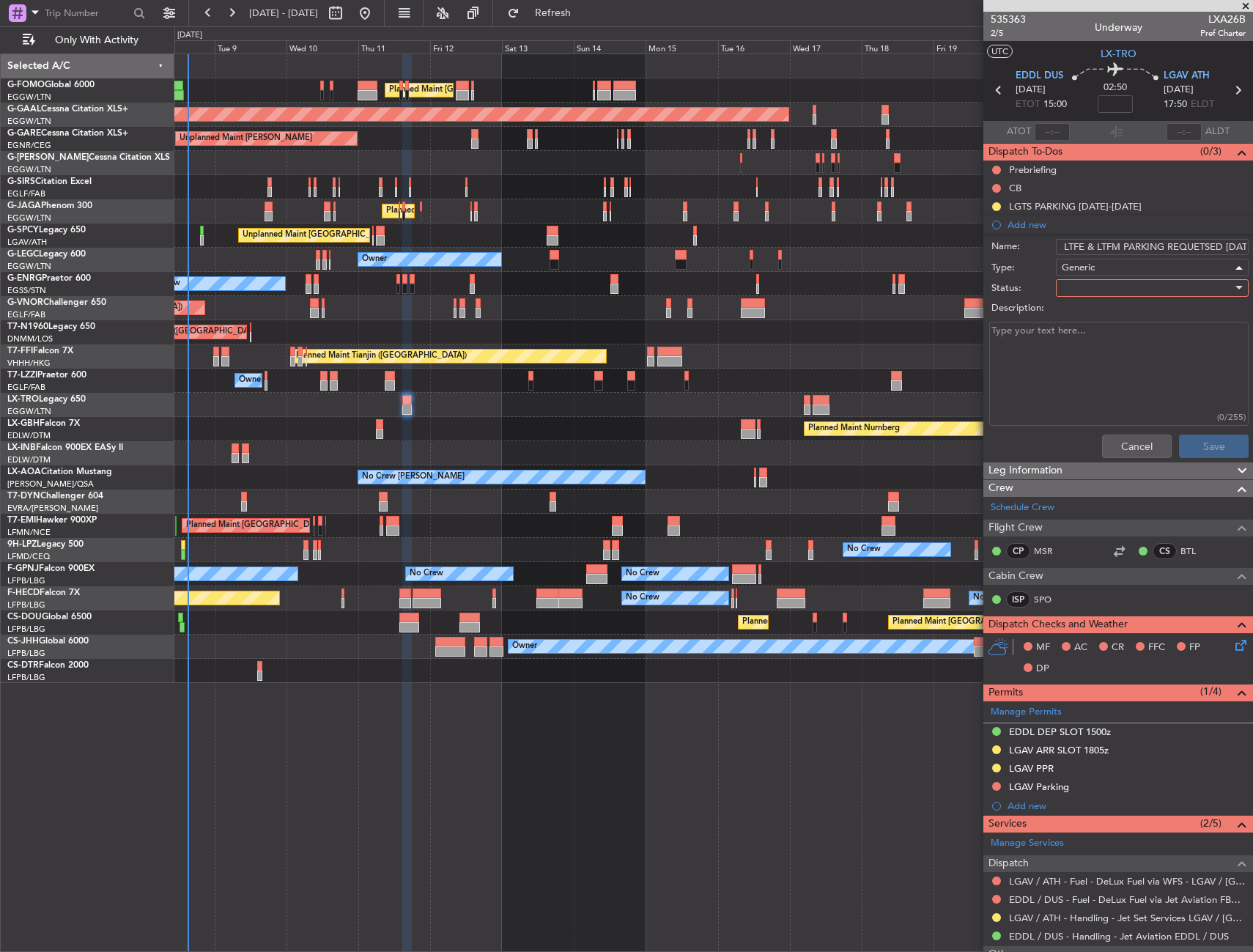
click at [1092, 285] on div at bounding box center [1146, 287] width 170 height 22
click at [1092, 337] on span "In Progress" at bounding box center [1145, 339] width 171 height 22
click at [1192, 446] on button "Save" at bounding box center [1213, 446] width 69 height 24
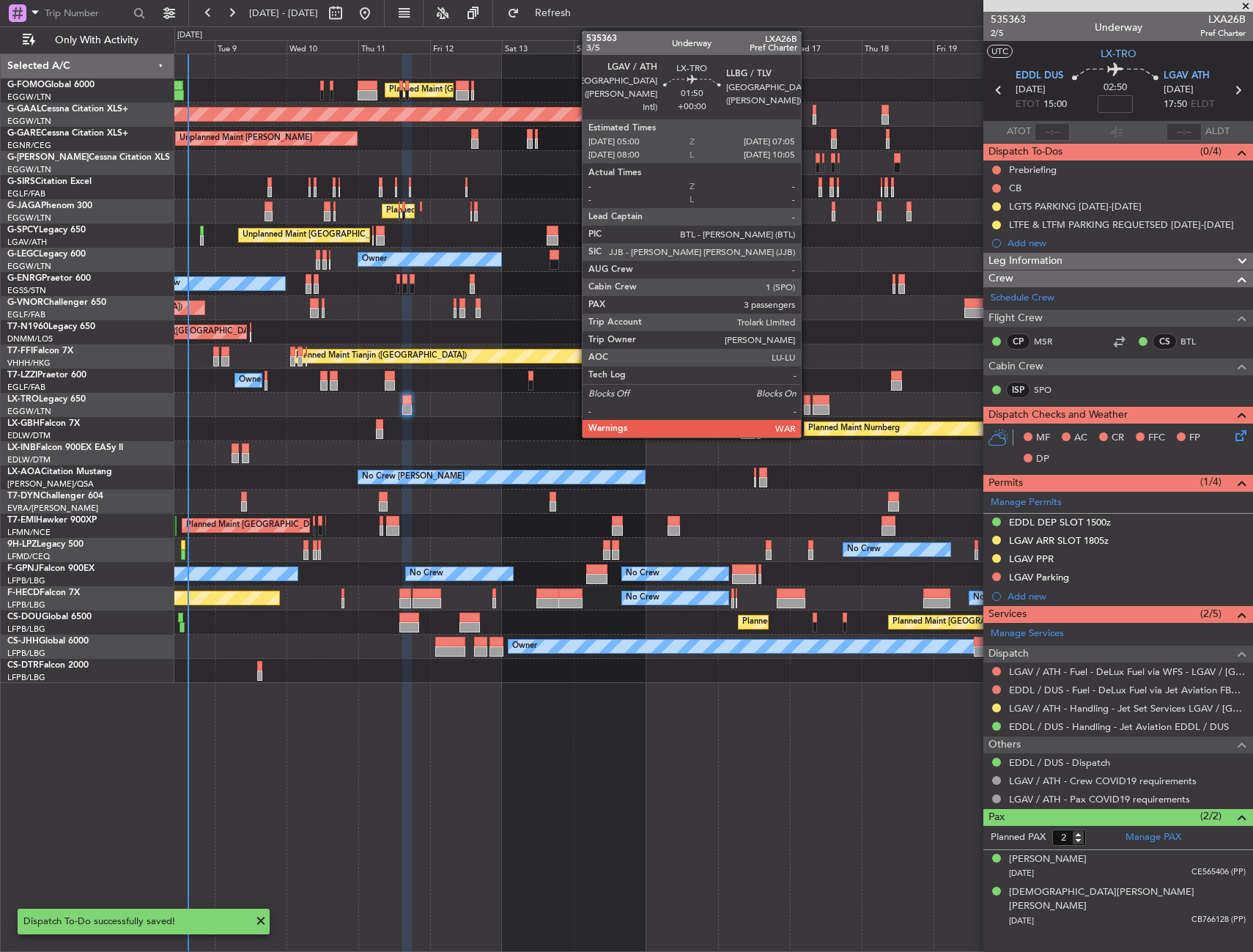
click at [808, 408] on div at bounding box center [807, 410] width 7 height 11
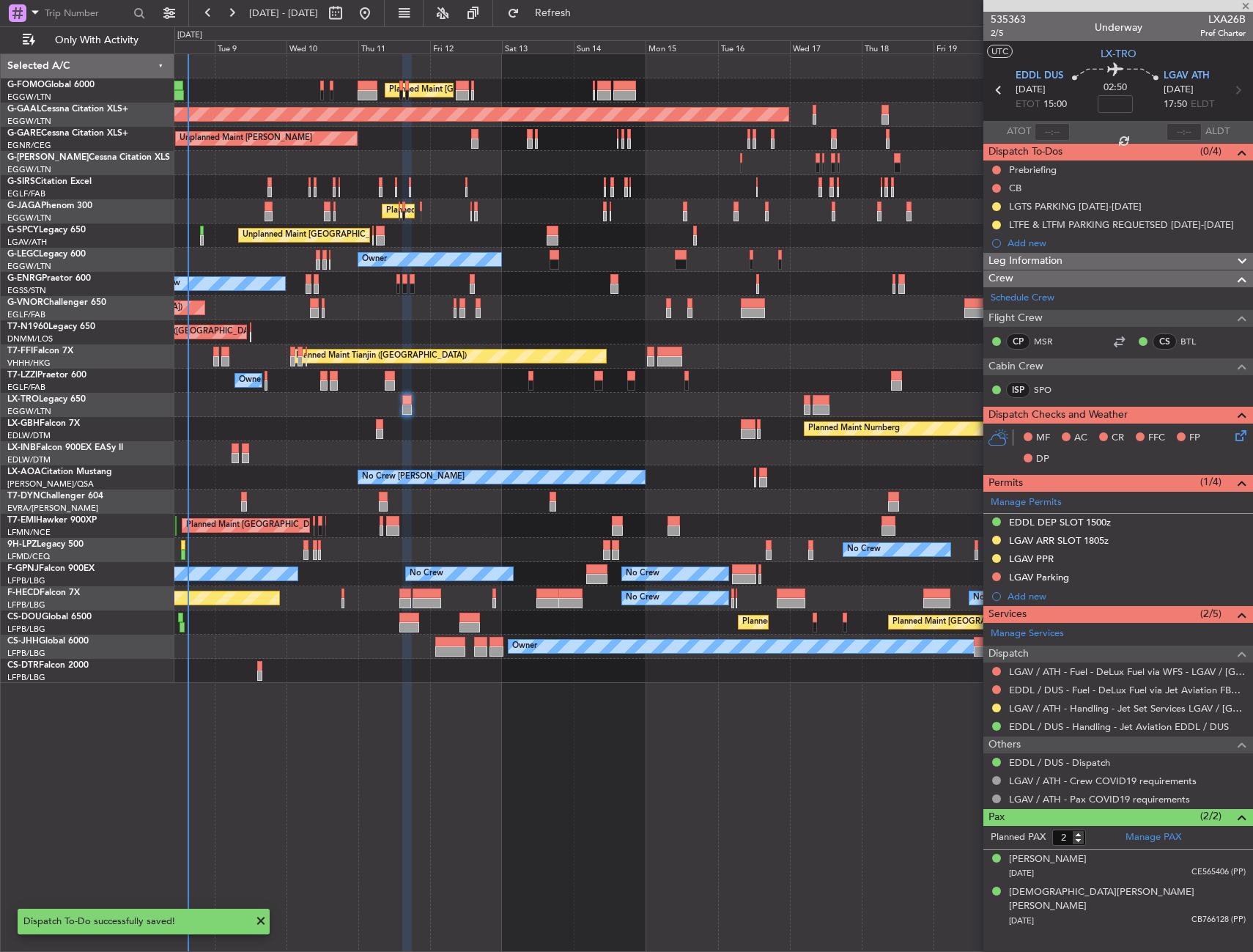
type input "3"
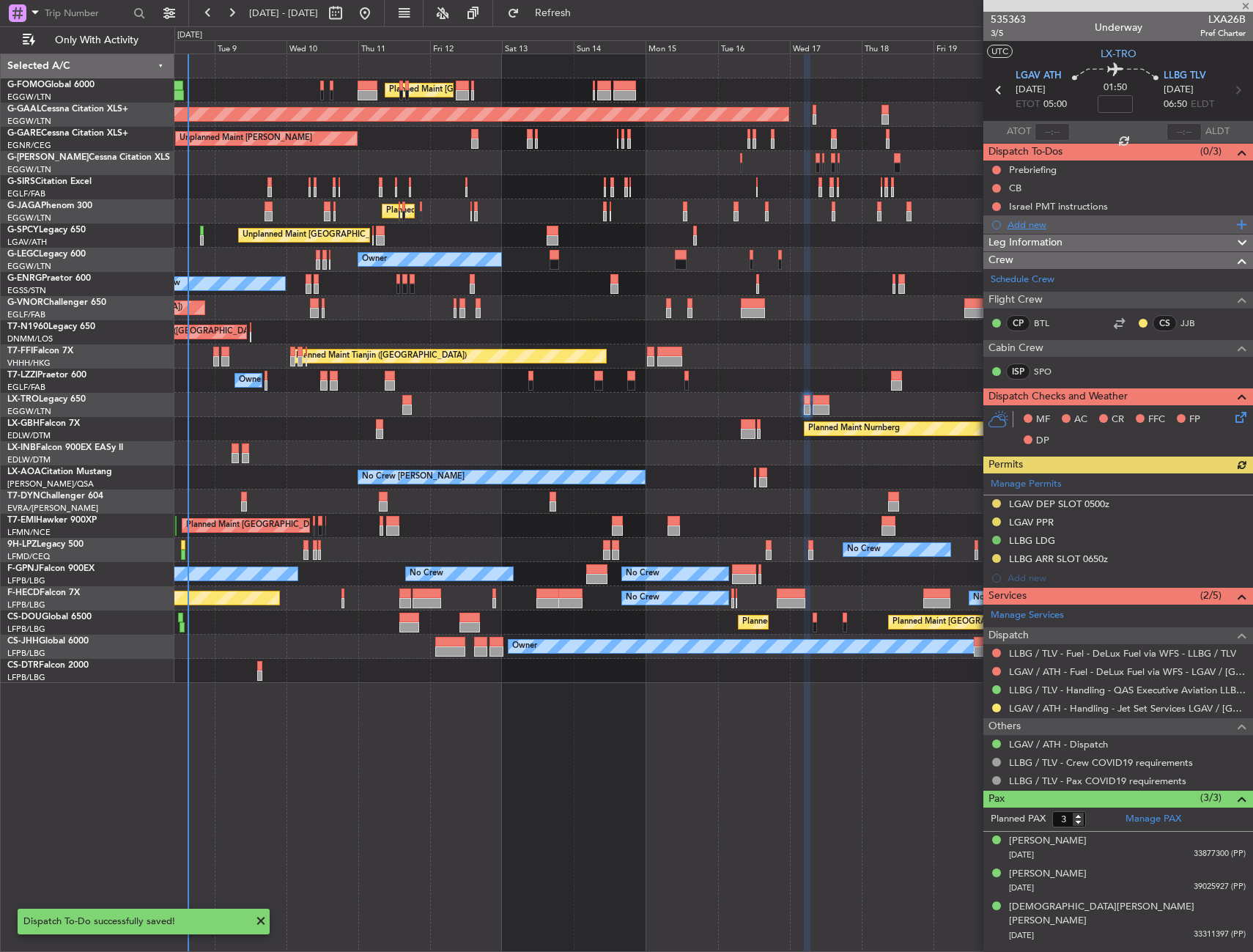
click at [1028, 222] on div "Add new" at bounding box center [1120, 224] width 225 height 12
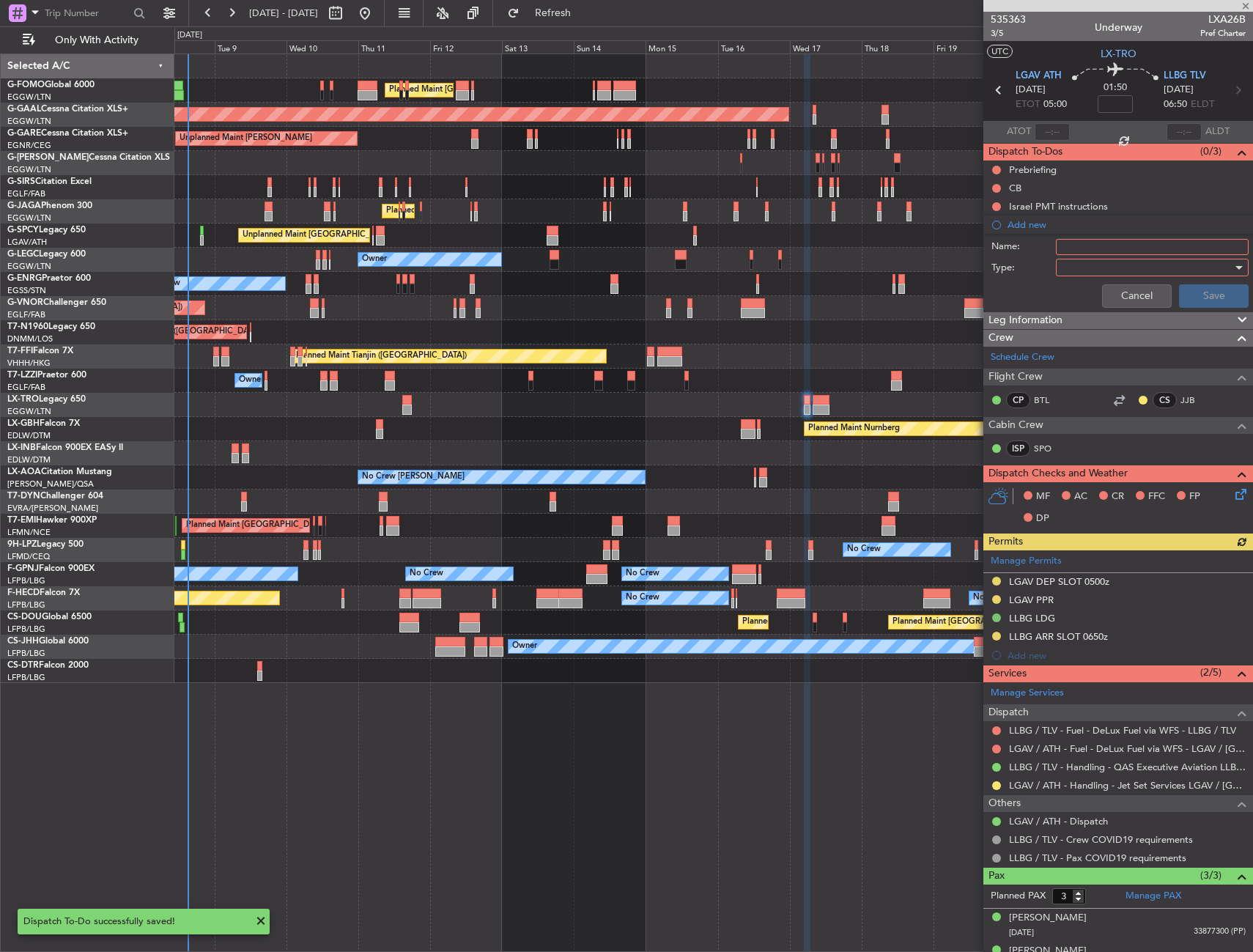
click at [1080, 243] on input "Name:" at bounding box center [1152, 247] width 193 height 16
type input "LGAV ARR [DATE]"
click at [1081, 274] on div at bounding box center [1146, 267] width 170 height 22
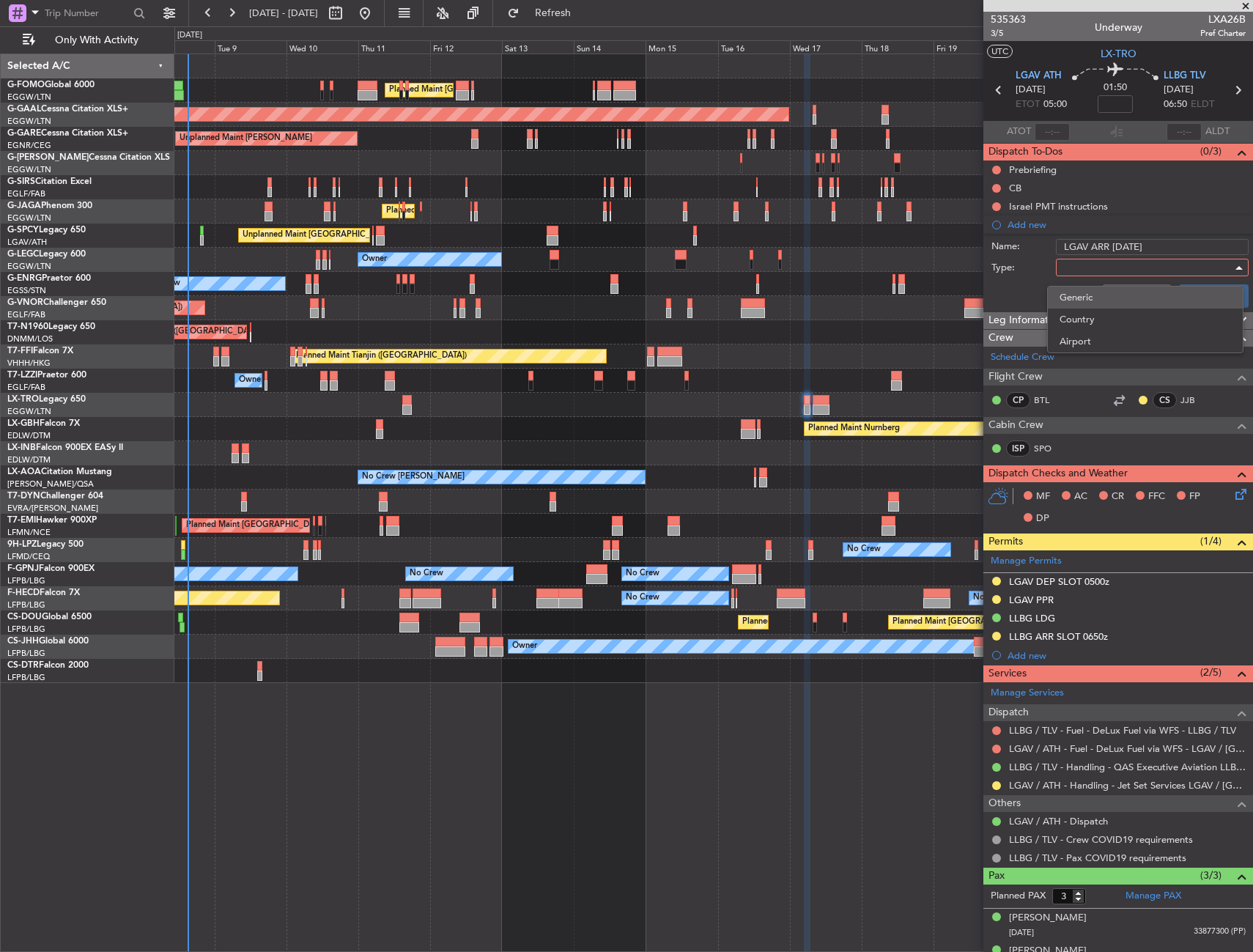
click at [1090, 299] on span "Generic" at bounding box center [1145, 297] width 171 height 22
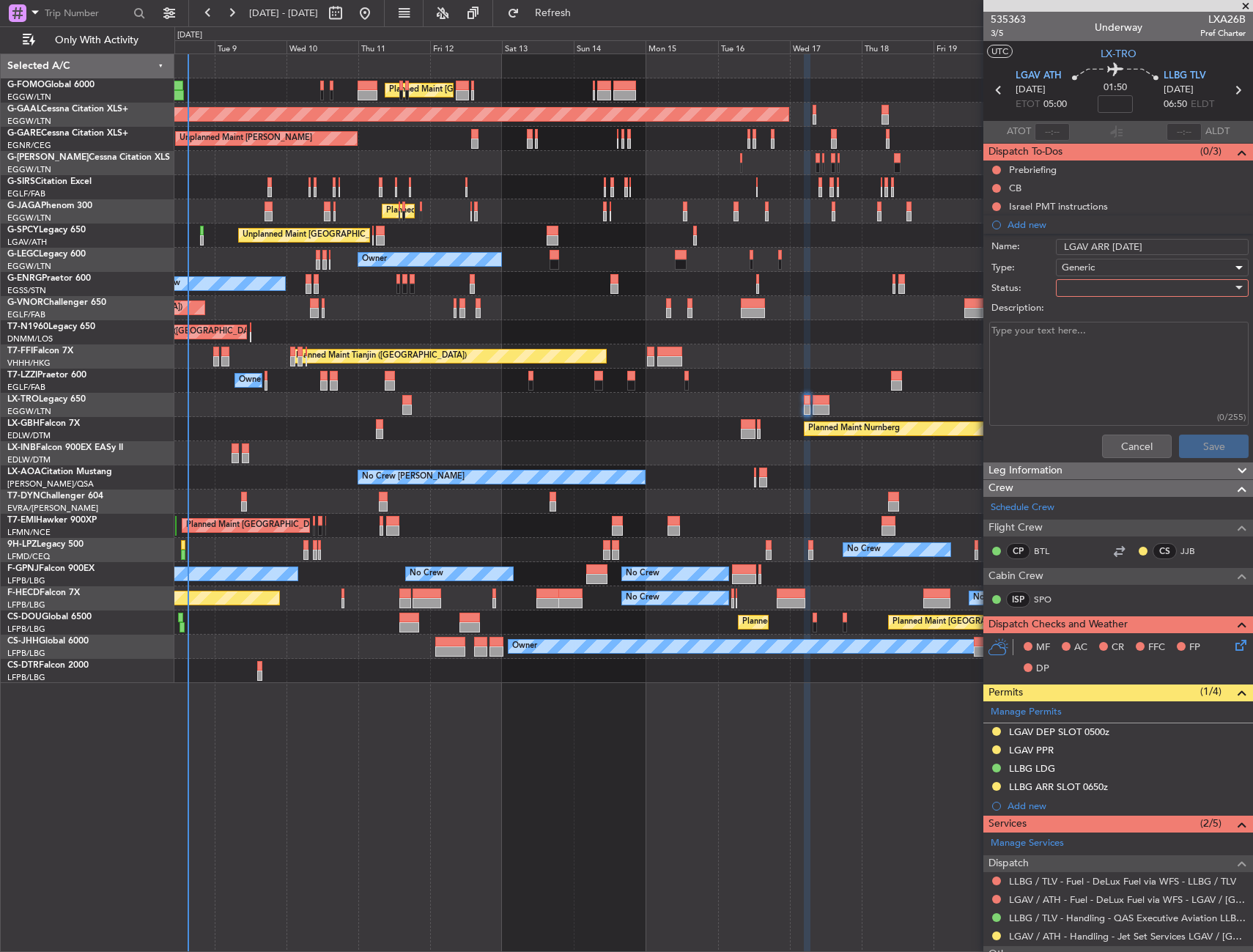
click at [1090, 290] on div at bounding box center [1146, 287] width 170 height 22
click at [1084, 334] on span "In Progress" at bounding box center [1145, 339] width 171 height 22
click at [1198, 441] on button "Save" at bounding box center [1213, 446] width 69 height 24
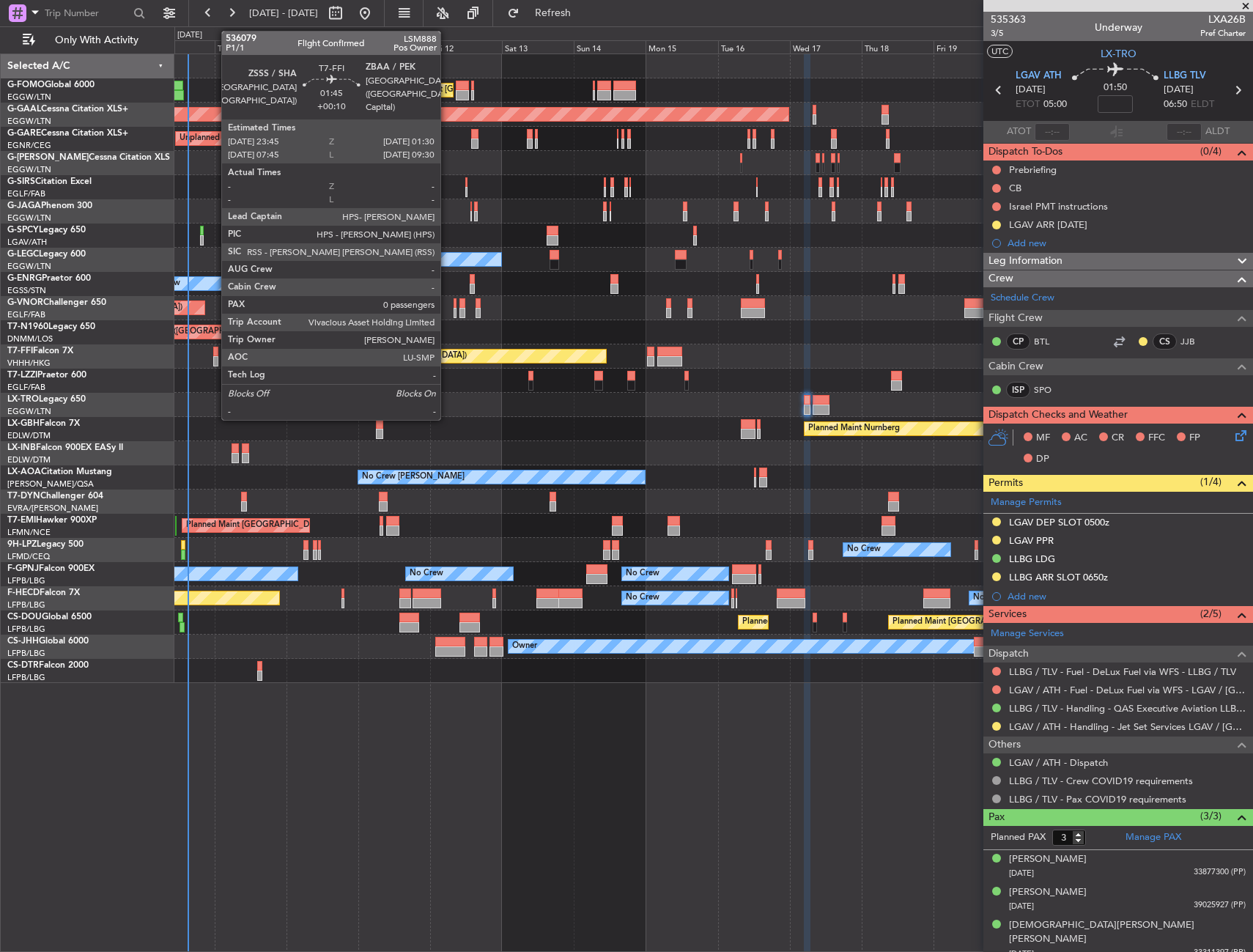
click at [214, 355] on div at bounding box center [215, 352] width 6 height 11
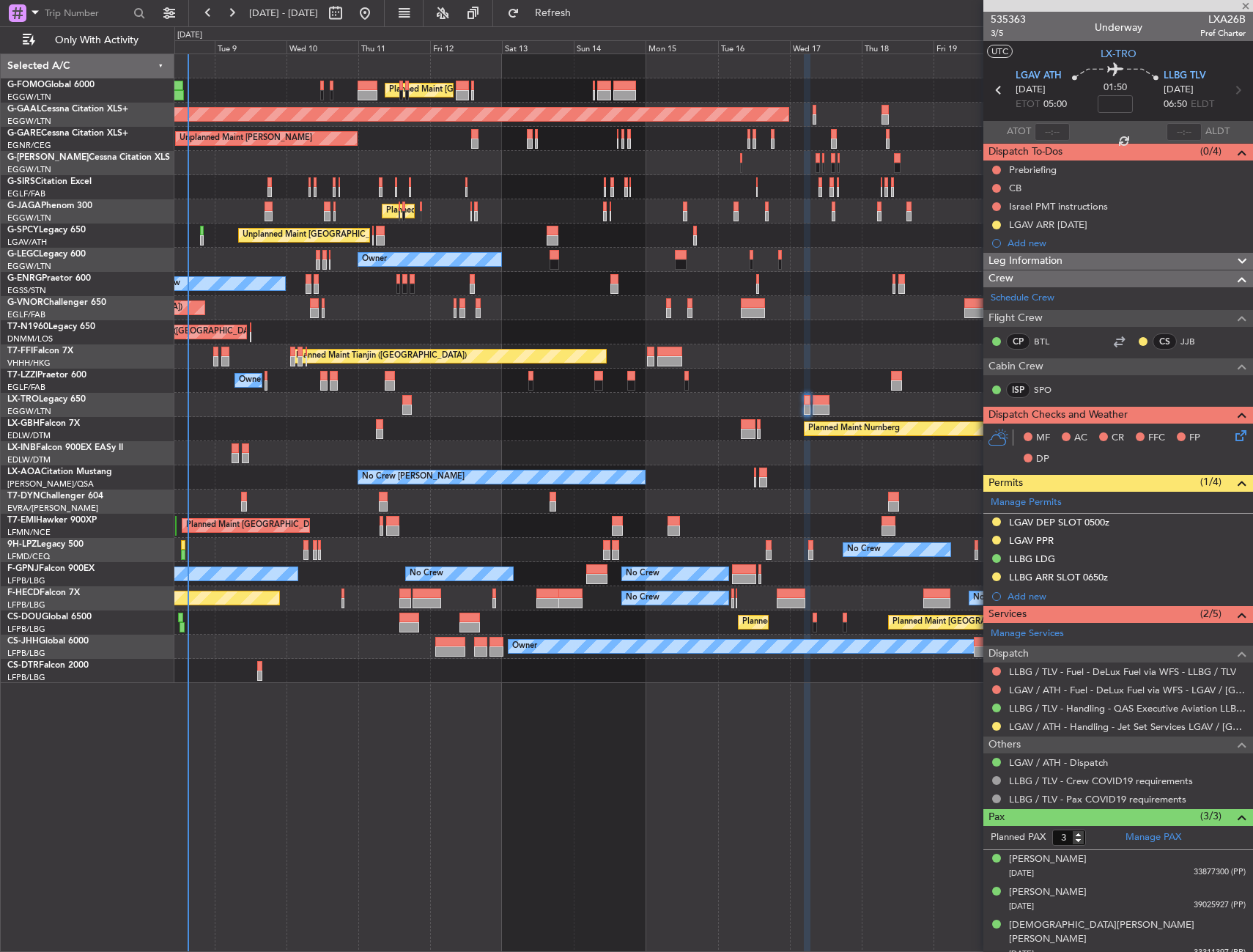
type input "+00:10"
type input "0"
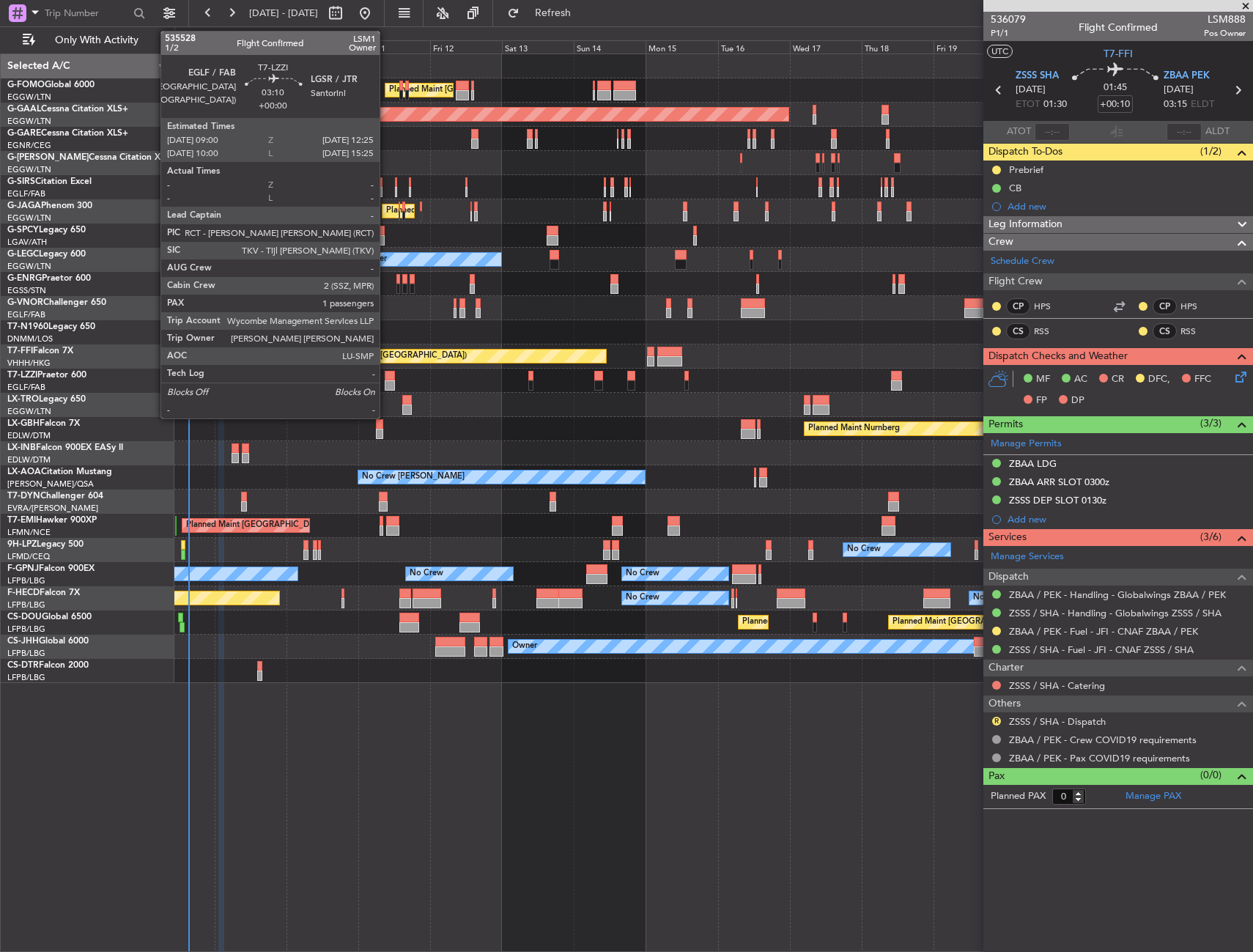
click at [386, 379] on div at bounding box center [390, 375] width 11 height 11
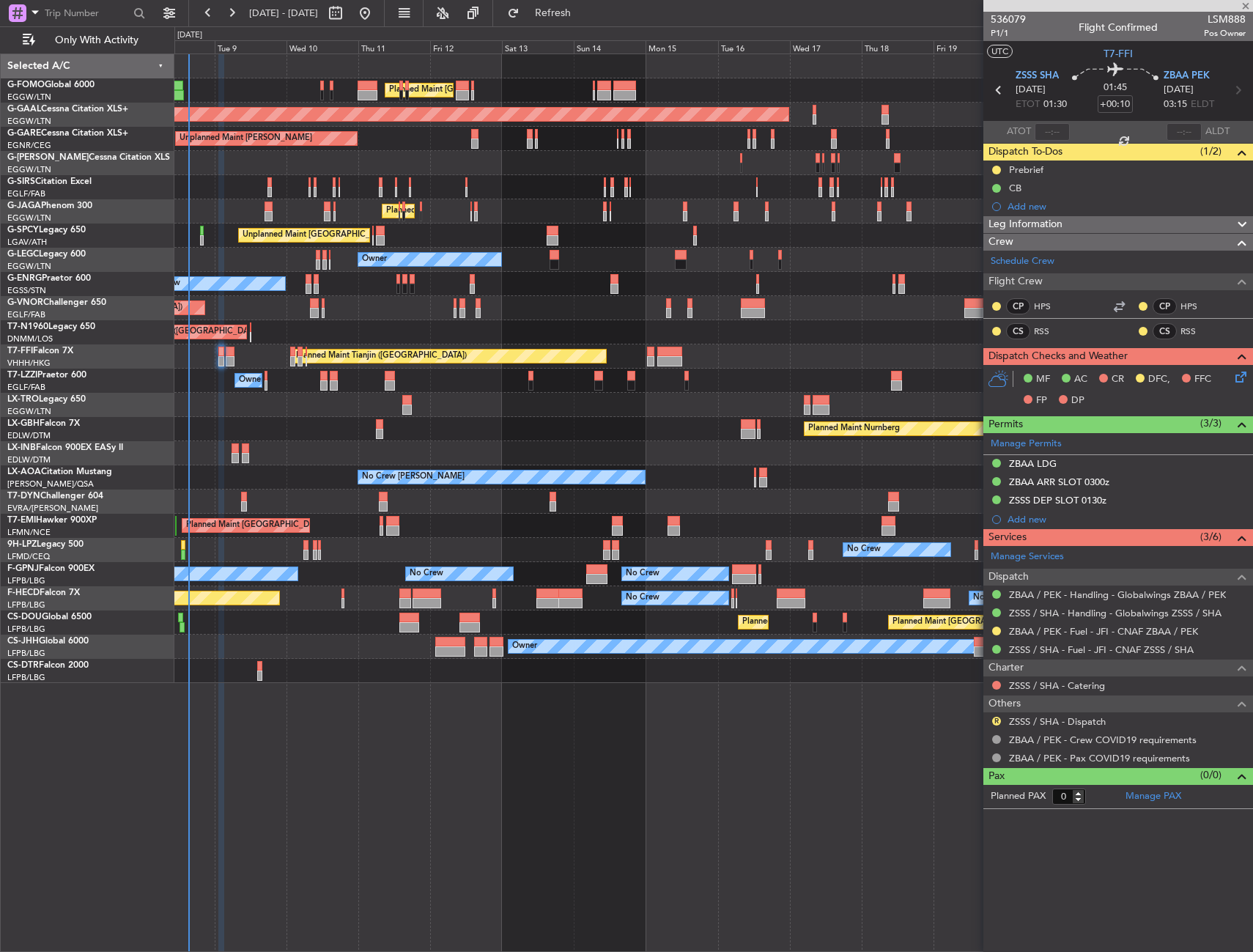
type input "1"
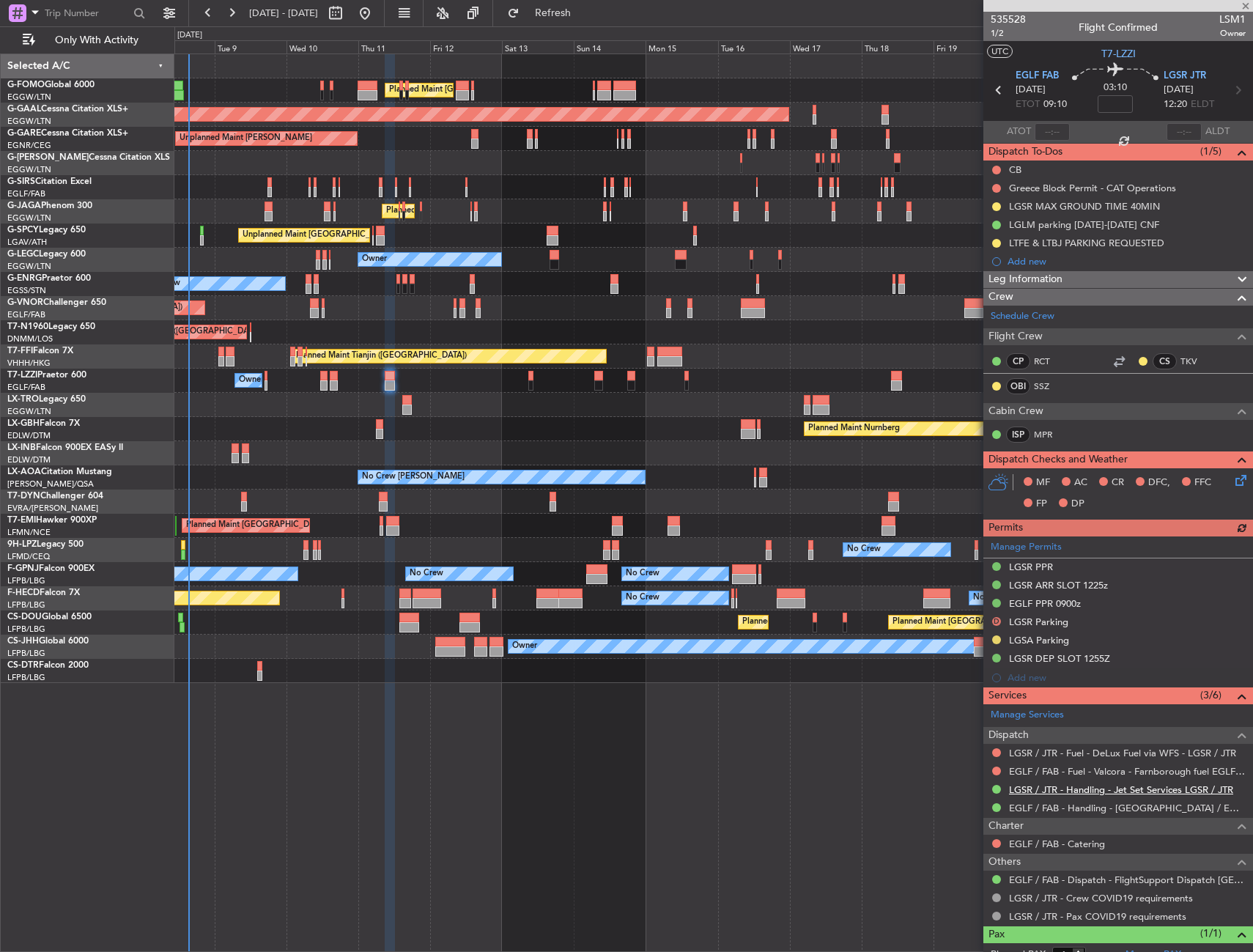
click at [1050, 790] on link "LGSR / JTR - Handling - Jet Set Services LGSR / JTR" at bounding box center [1121, 789] width 224 height 12
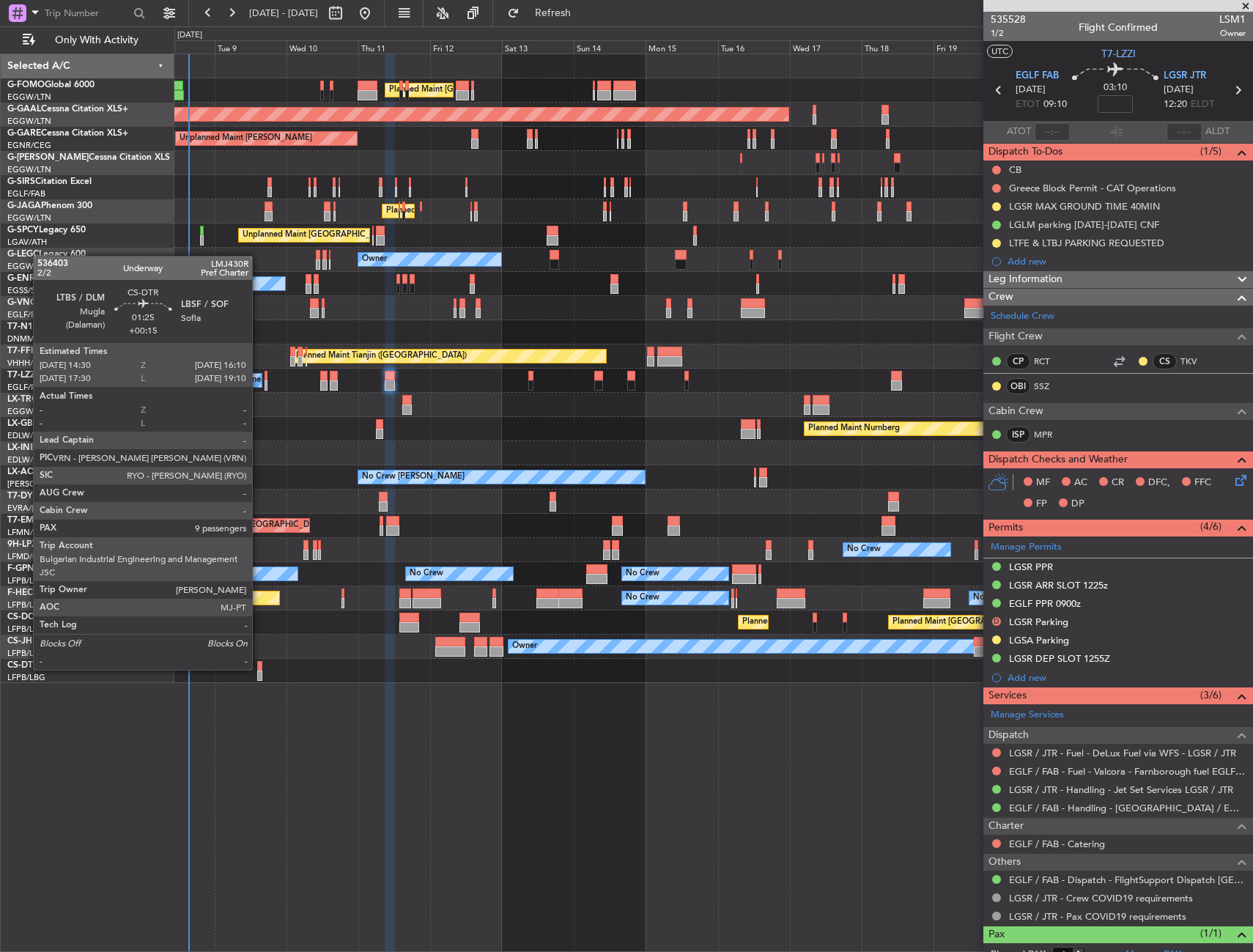
click at [259, 668] on div at bounding box center [259, 666] width 5 height 11
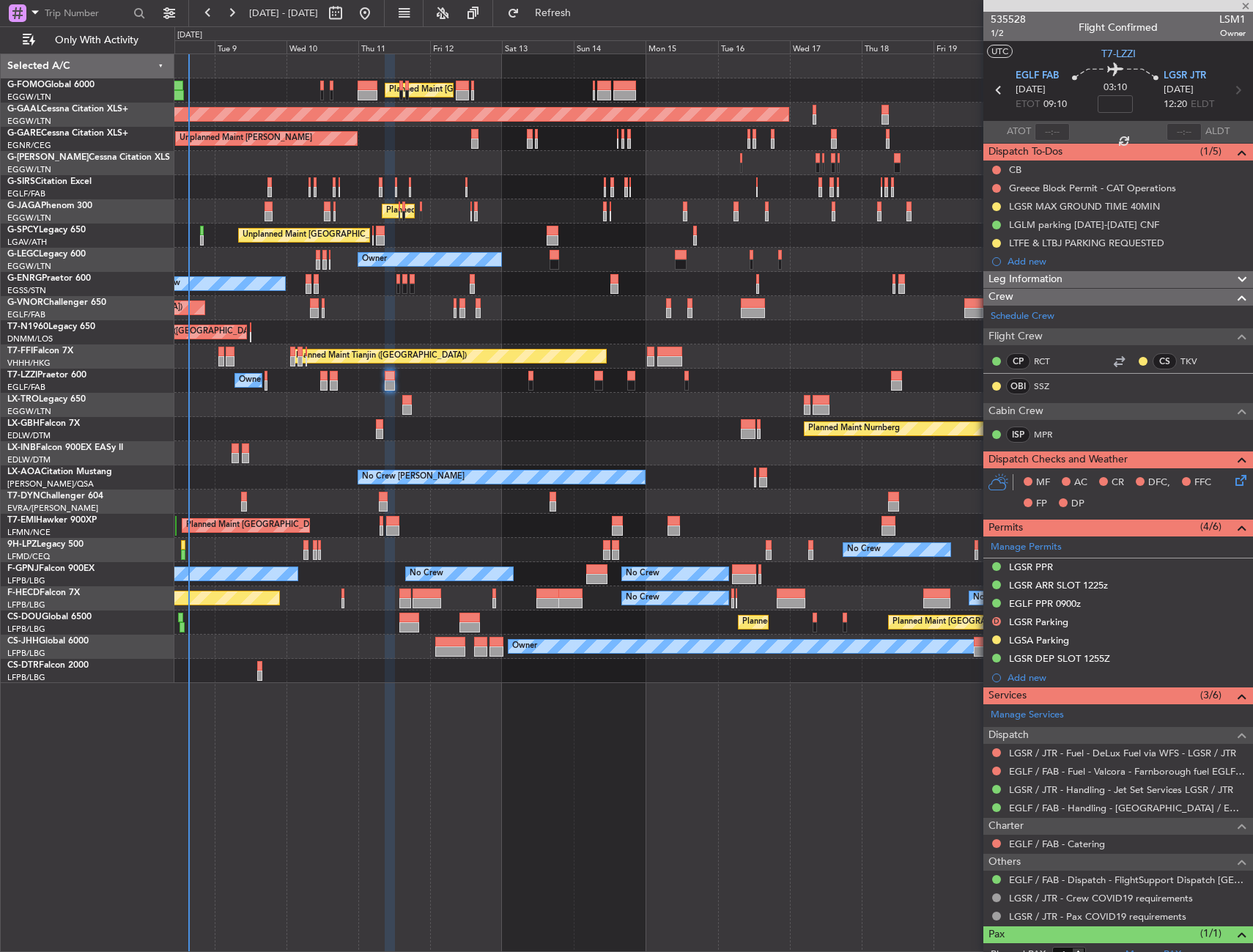
type input "+00:15"
type input "9"
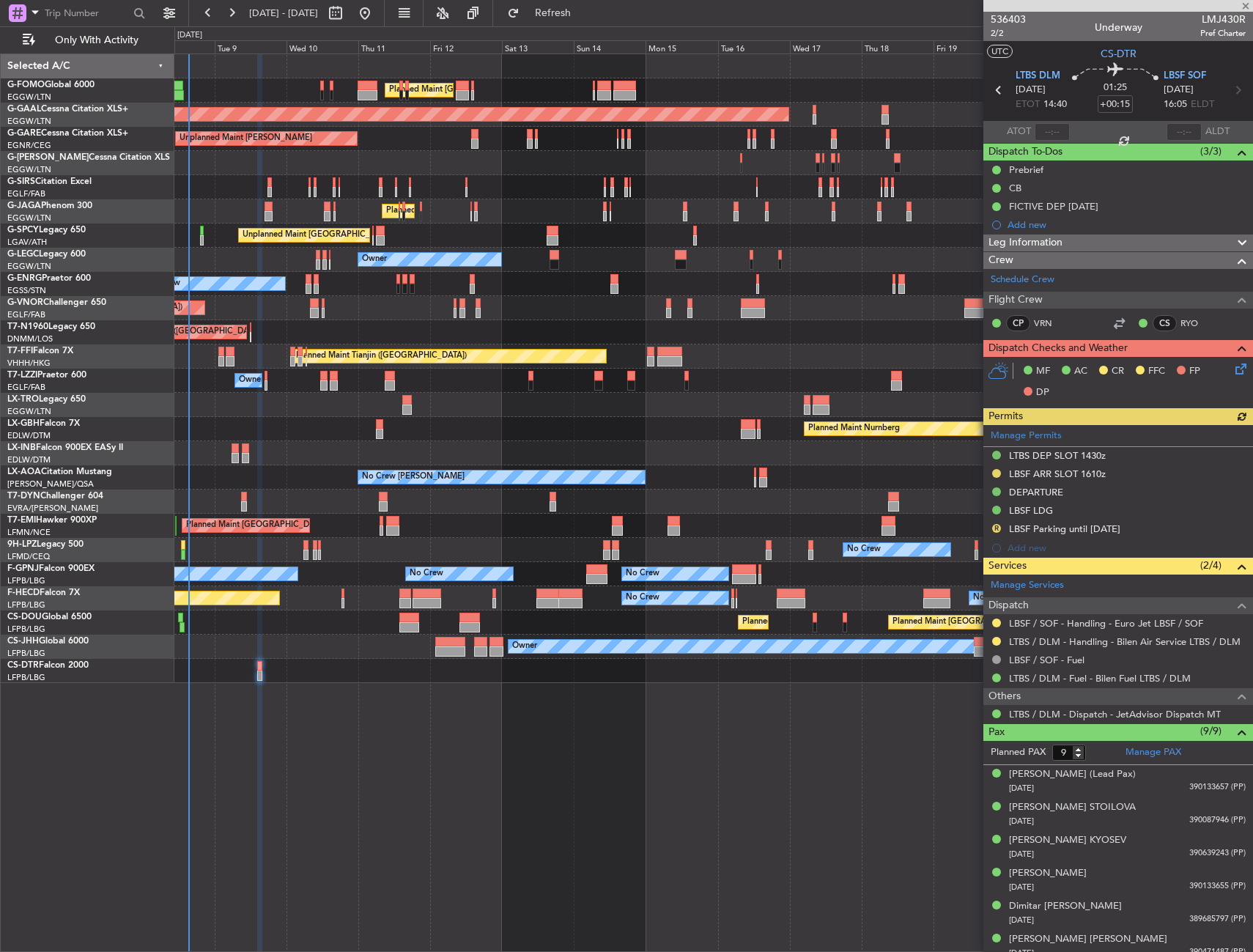
click at [996, 525] on div "Manage Permits LTBS DEP SLOT 1430z LBSF ARR SLOT 1610z DEPARTURE LBSF LDG R LBS…" at bounding box center [1118, 491] width 270 height 133
click at [996, 529] on div "Manage Permits LTBS DEP SLOT 1430z LBSF ARR SLOT 1610z DEPARTURE LBSF LDG R LBS…" at bounding box center [1118, 491] width 270 height 133
click at [994, 529] on button "R" at bounding box center [996, 528] width 9 height 9
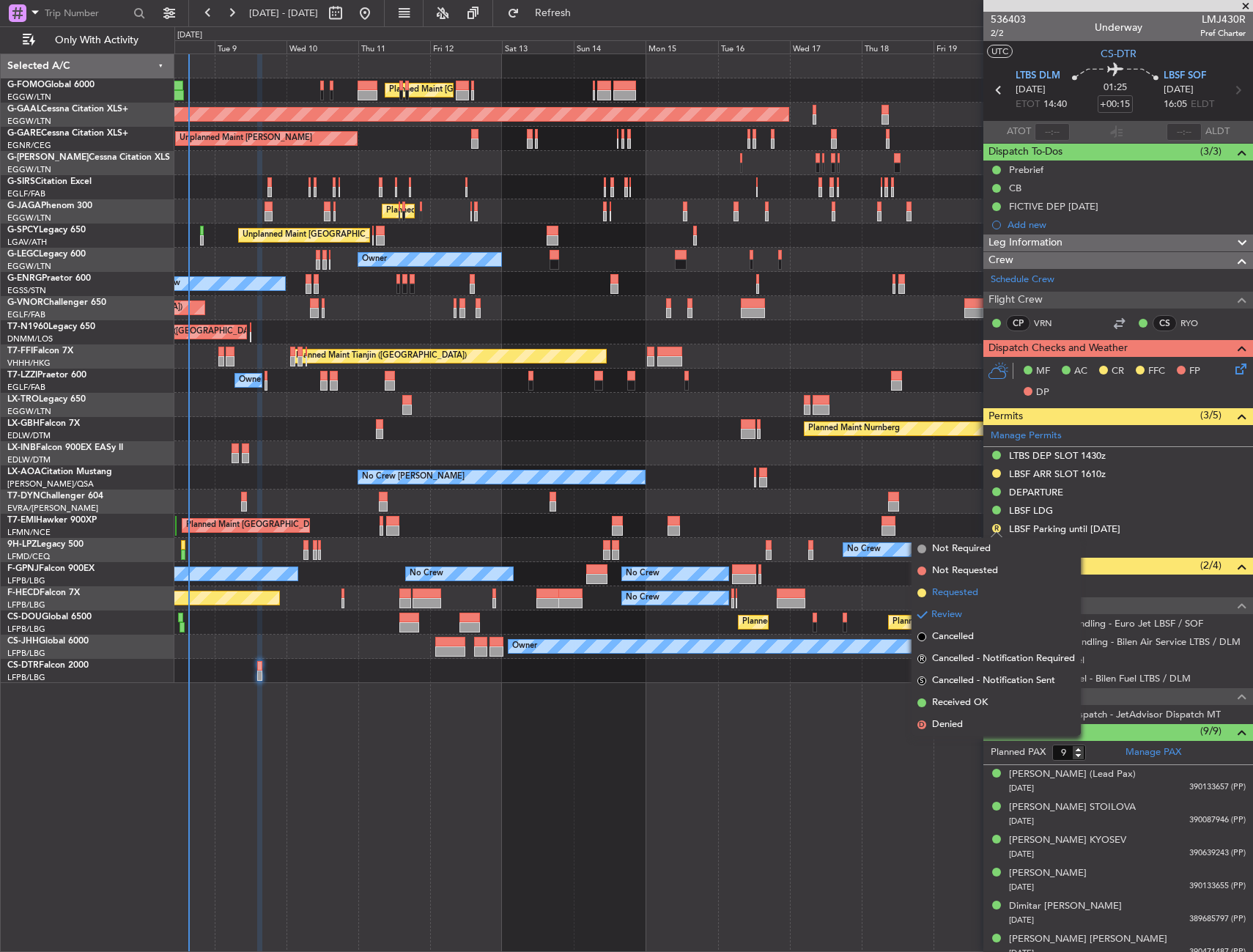
click at [974, 592] on span "Requested" at bounding box center [954, 593] width 46 height 15
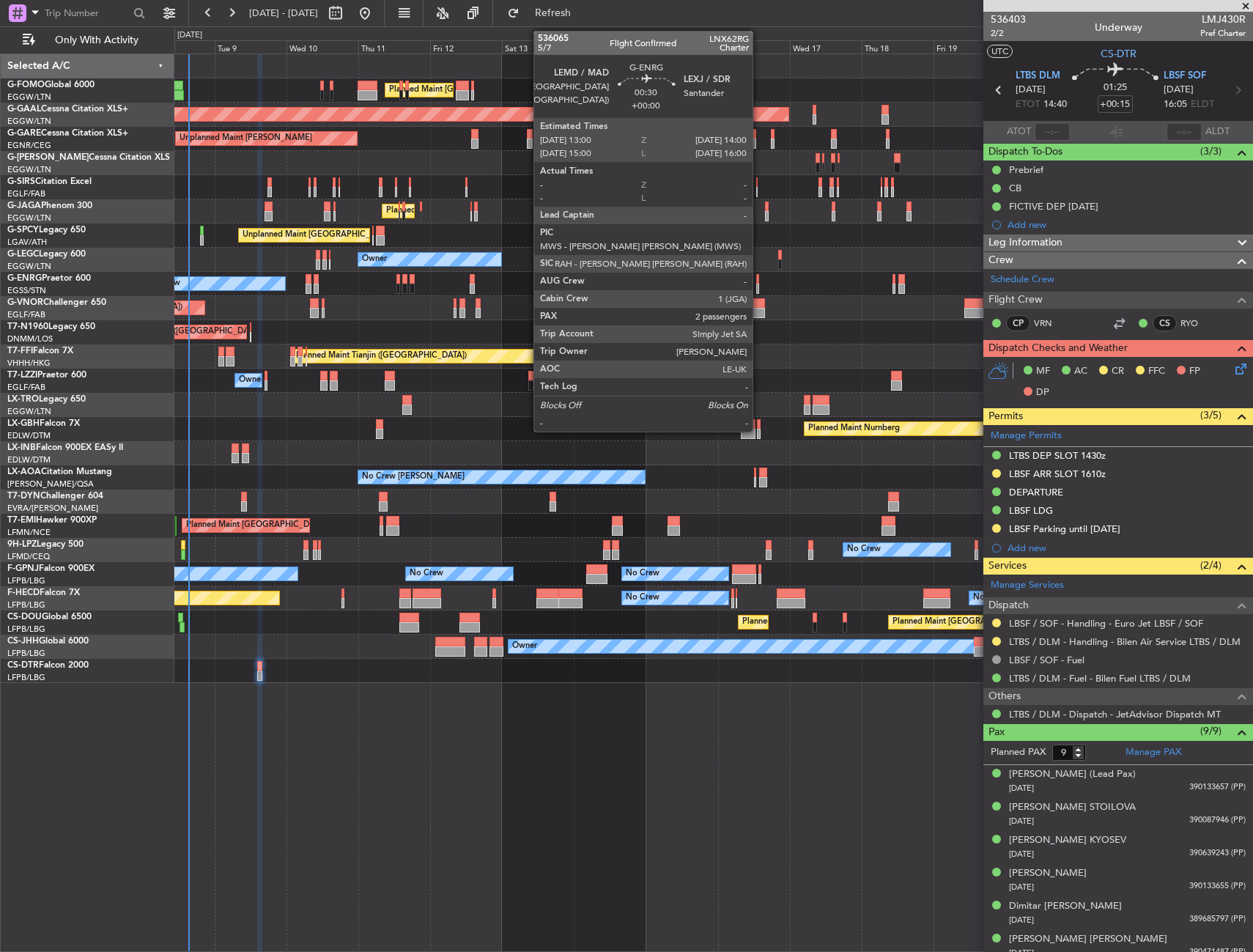
click at [759, 287] on div at bounding box center [758, 289] width 3 height 11
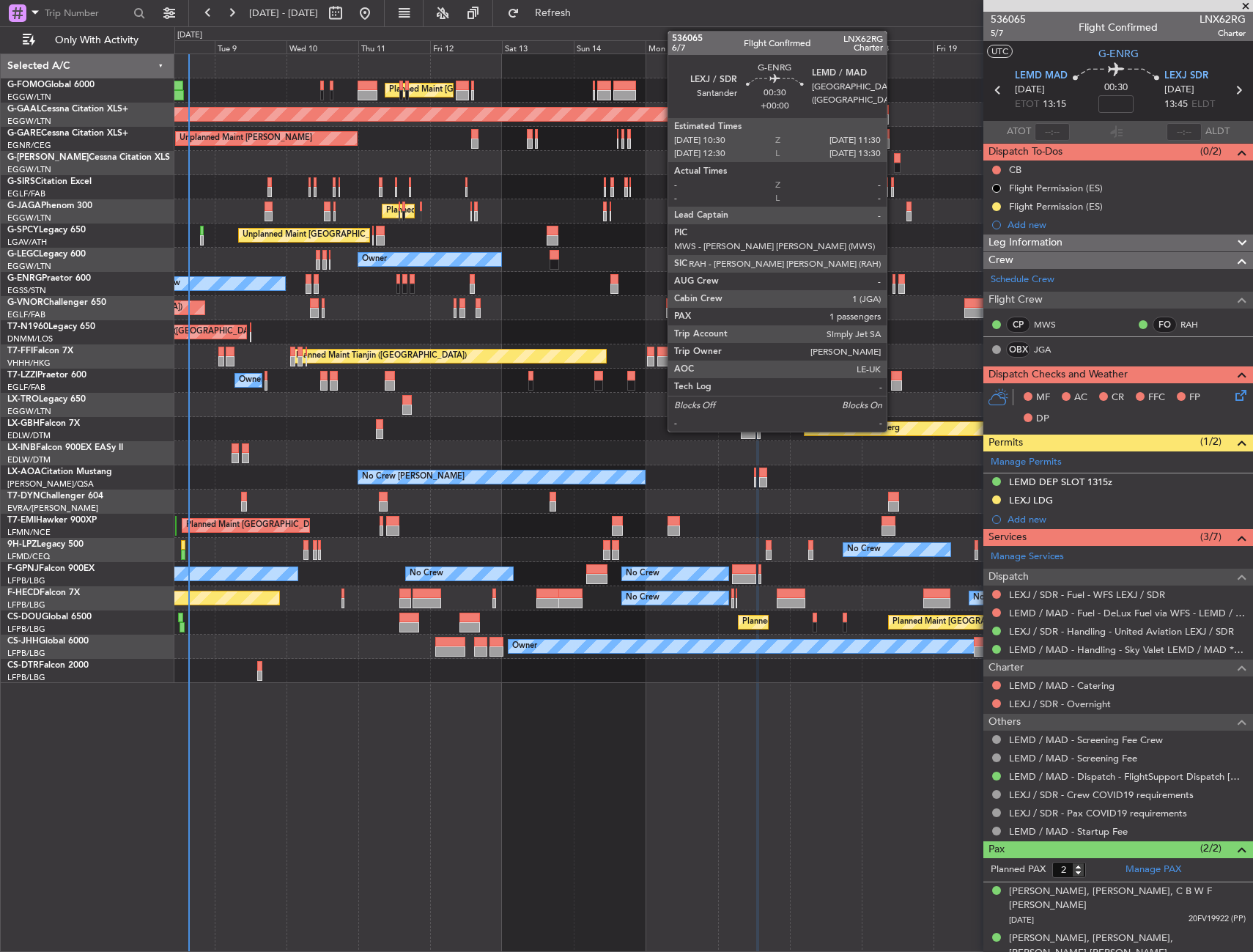
click at [893, 280] on div at bounding box center [894, 279] width 3 height 11
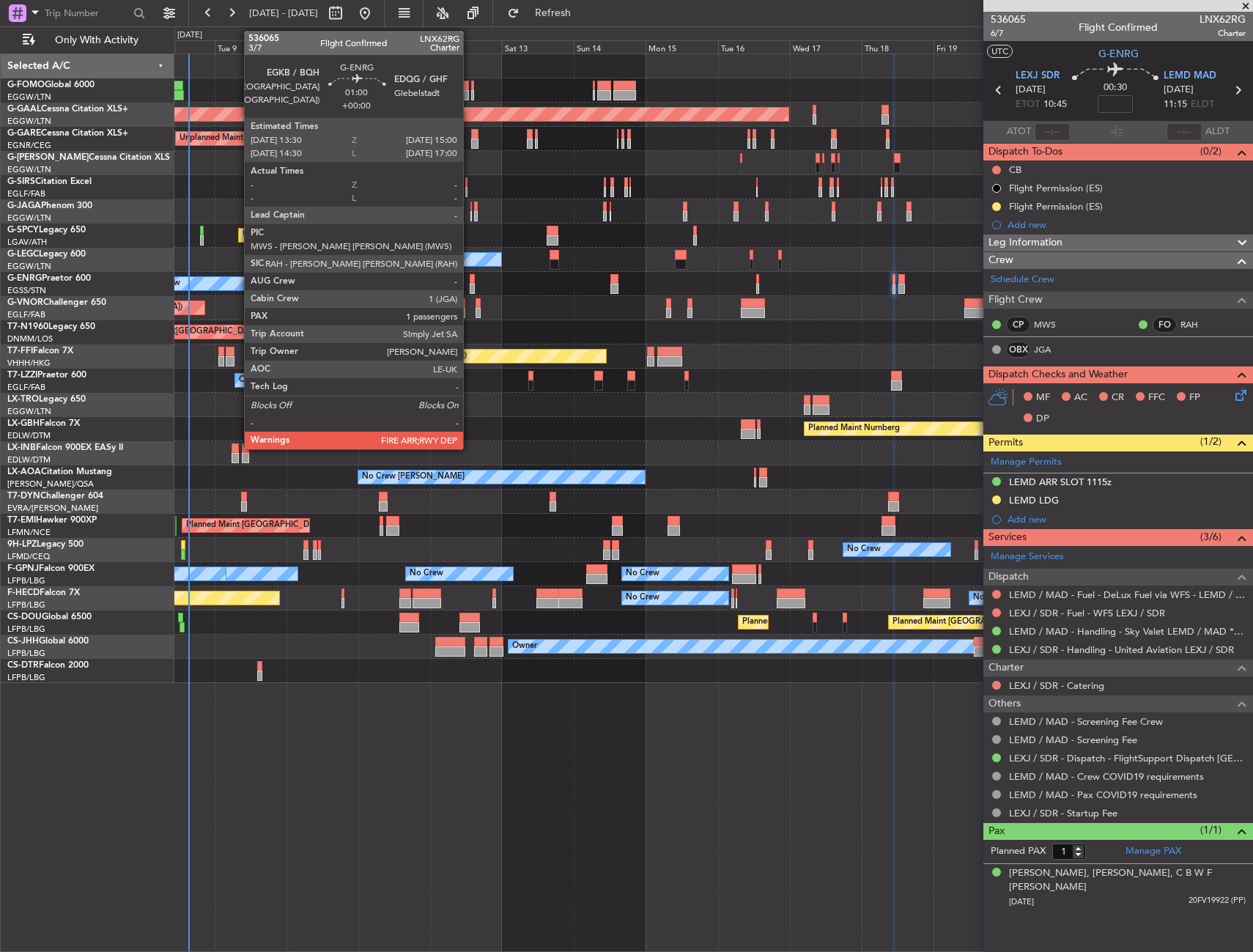
click at [470, 282] on div at bounding box center [472, 279] width 5 height 11
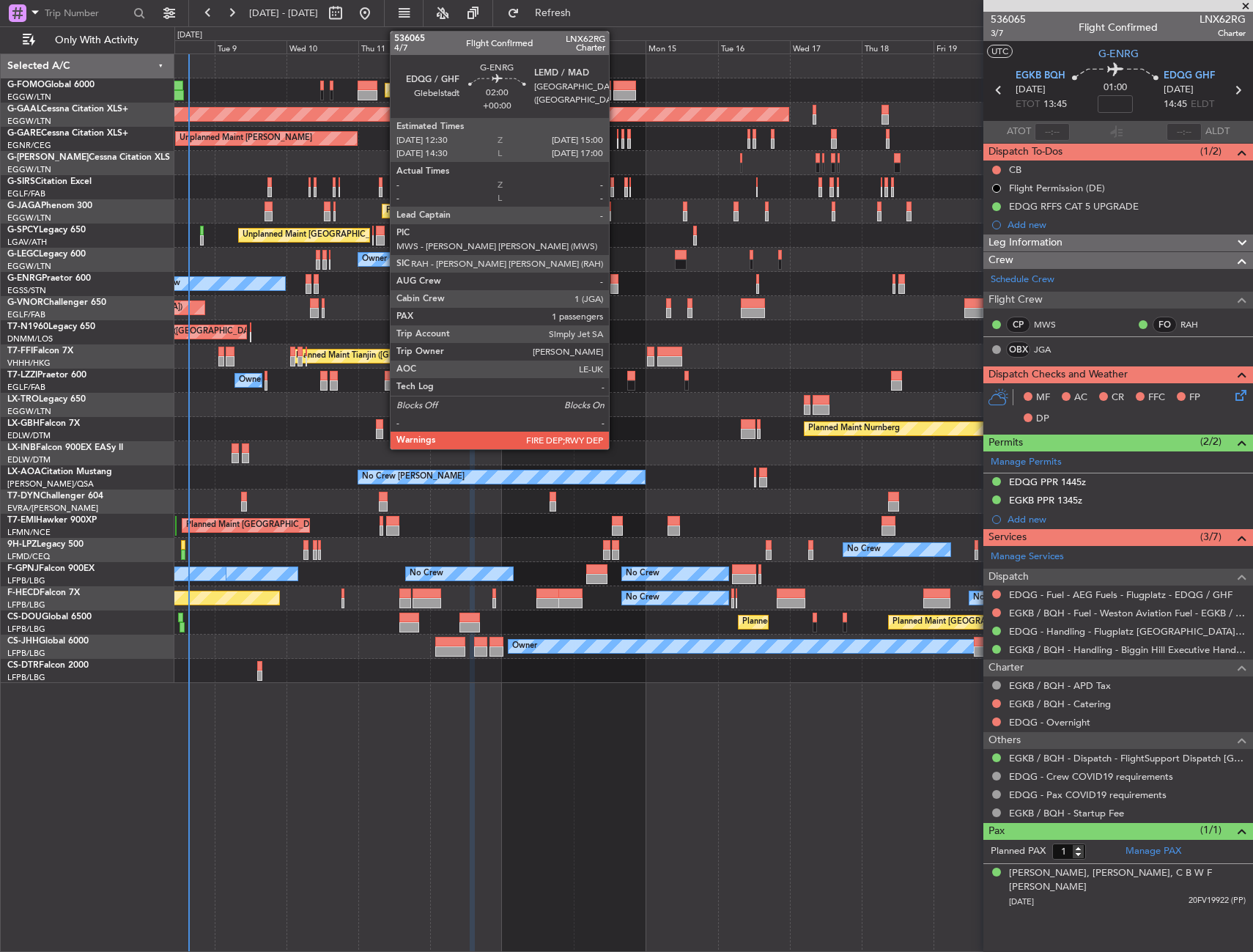
click at [615, 285] on div at bounding box center [614, 289] width 8 height 11
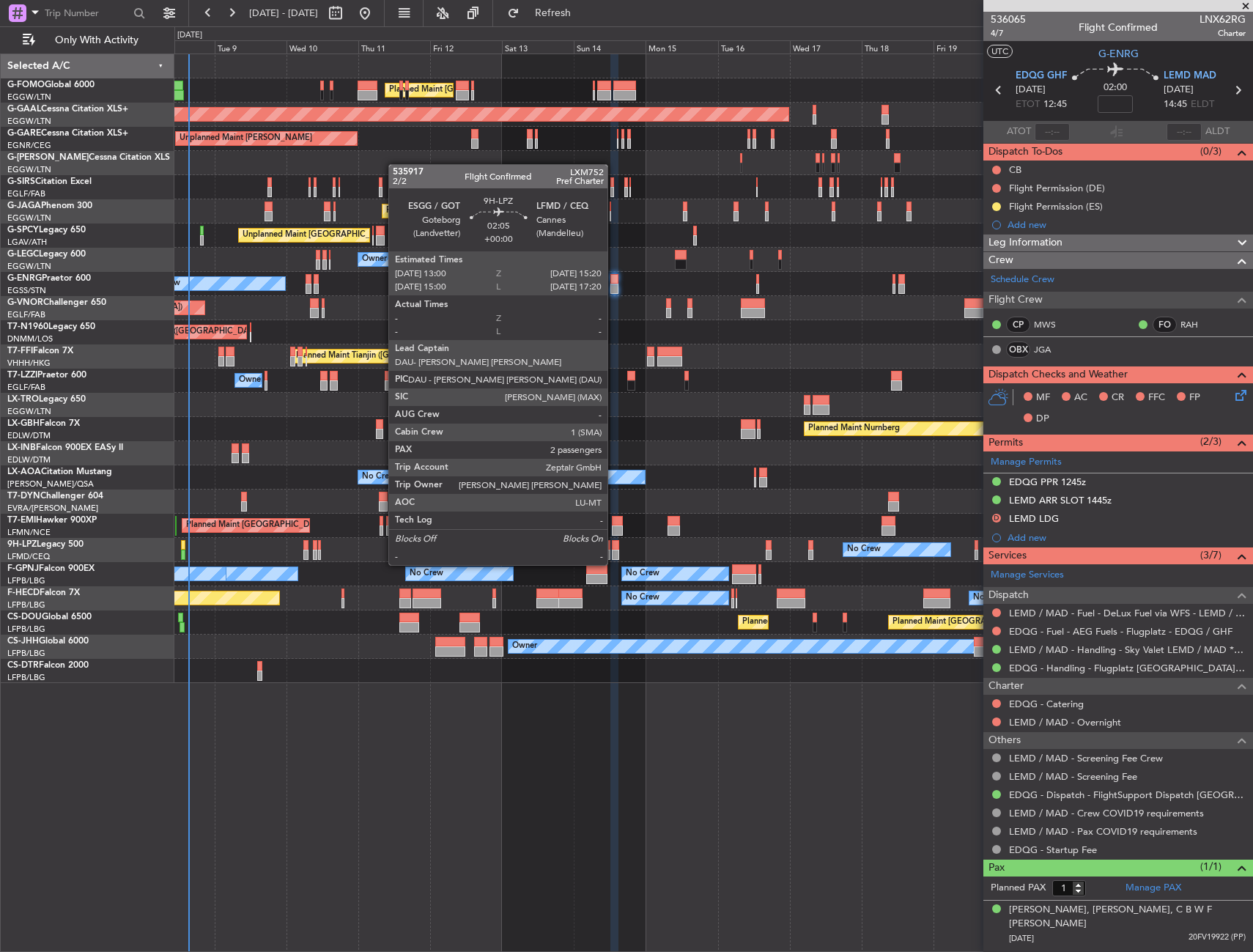
click at [614, 551] on div at bounding box center [615, 555] width 7 height 11
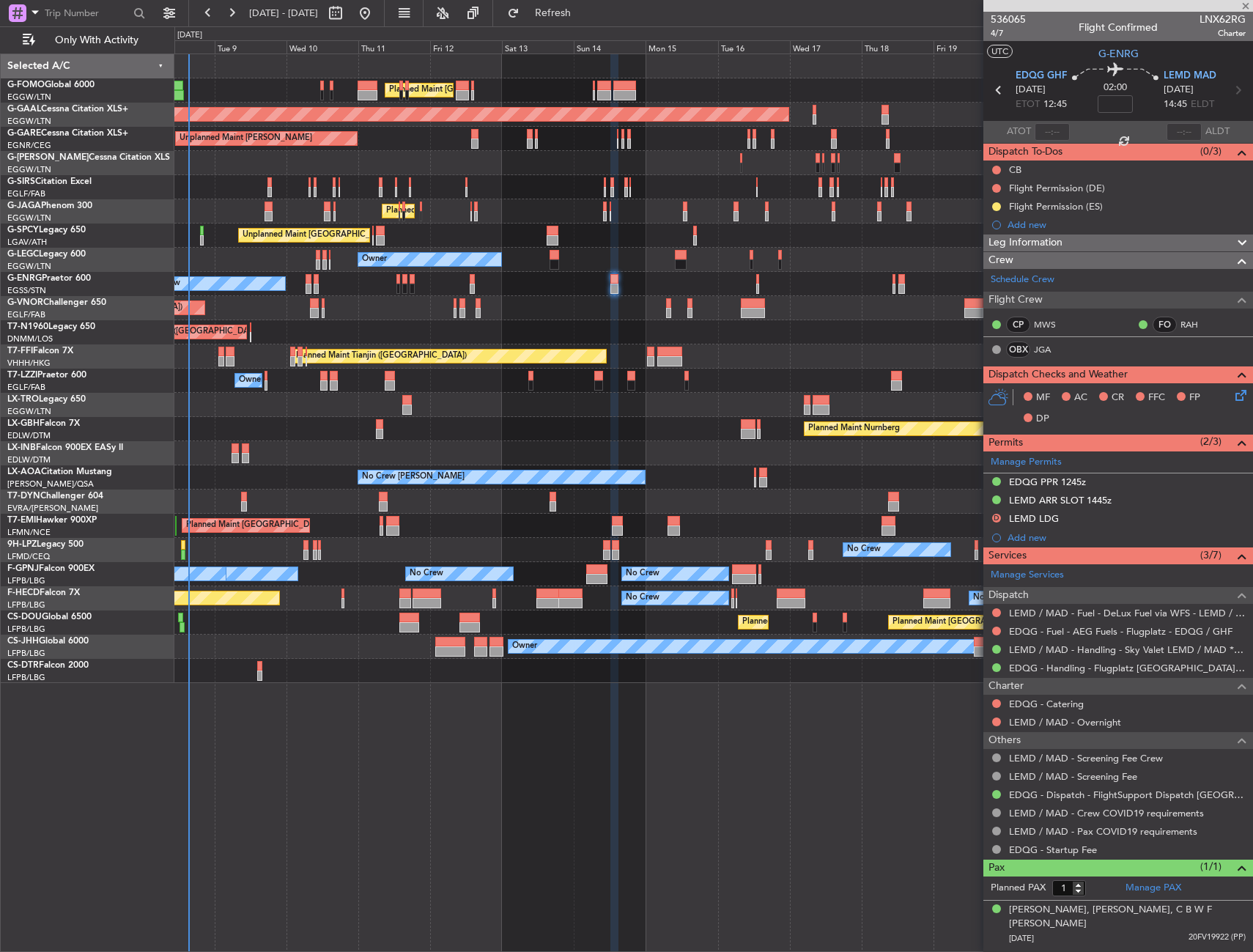
type input "2"
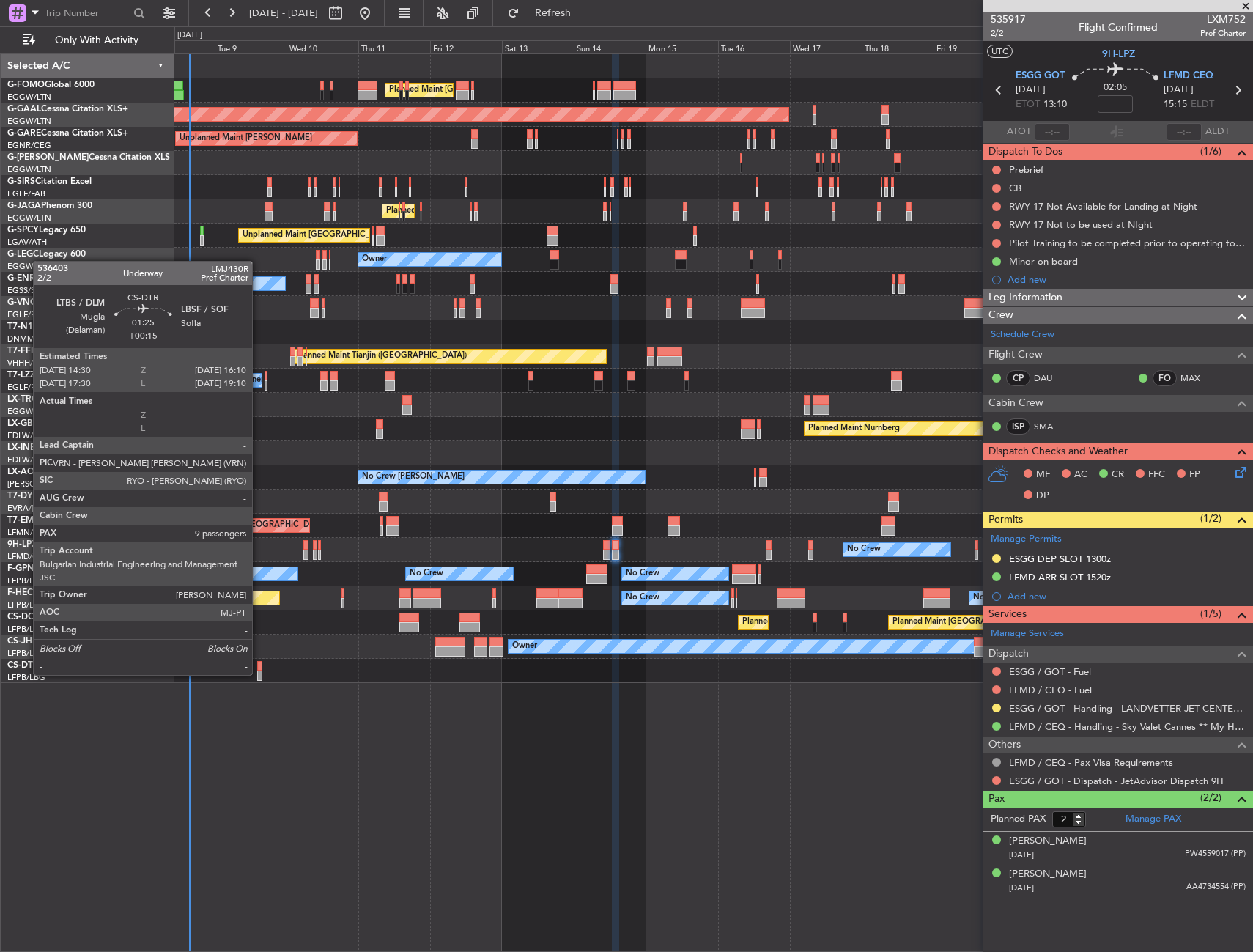
click at [259, 673] on div at bounding box center [259, 675] width 5 height 11
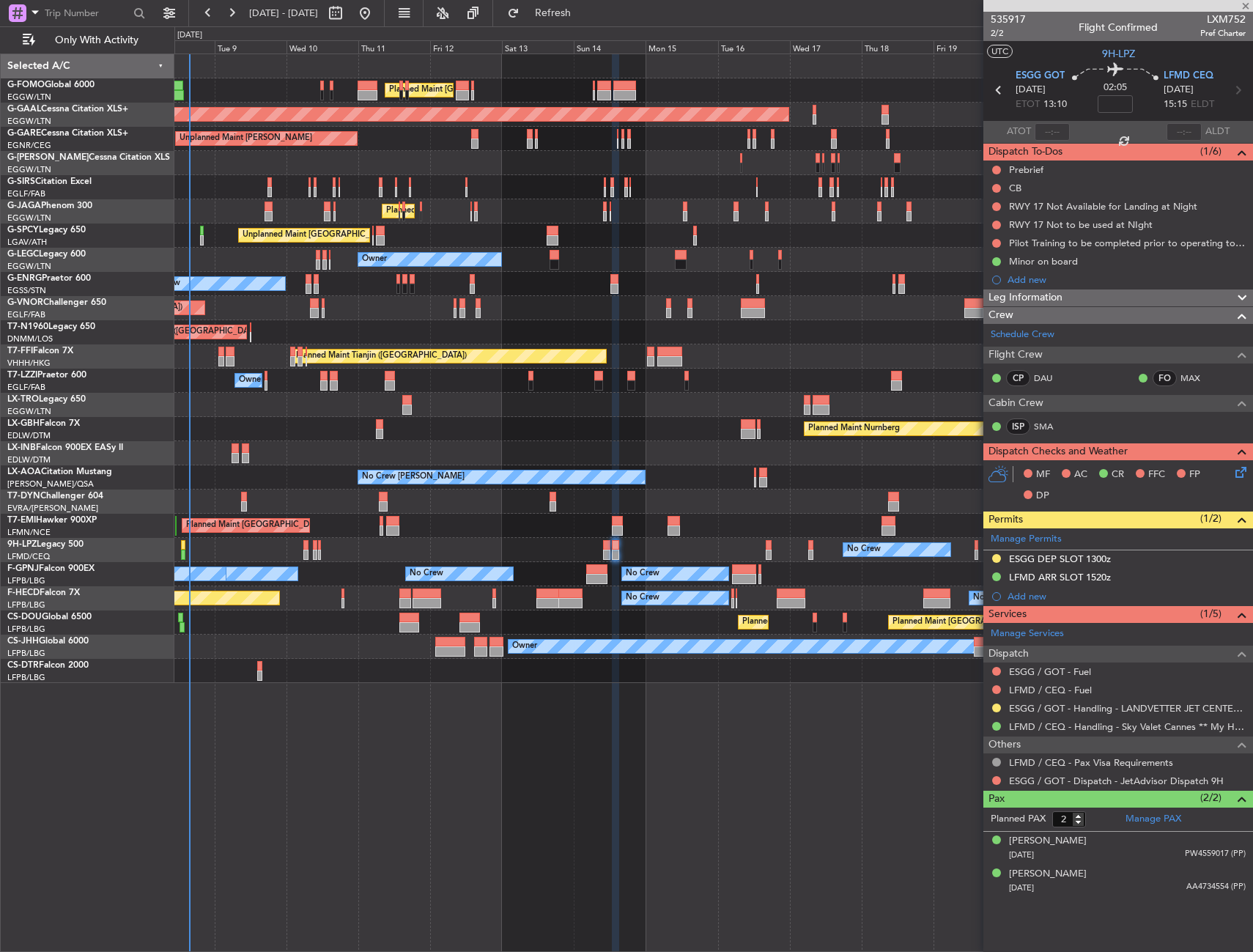
type input "+00:15"
type input "9"
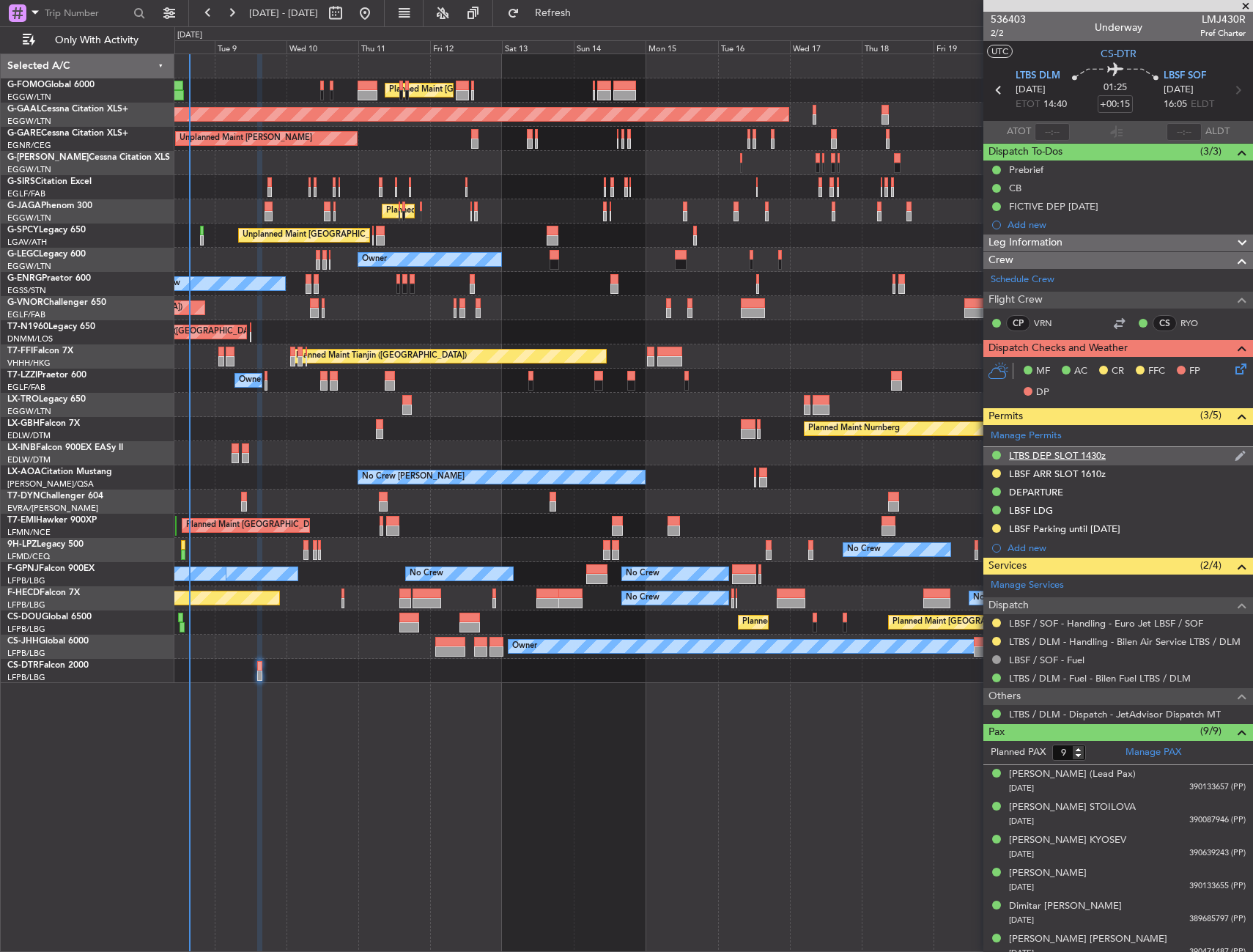
click at [1140, 452] on div "LTBS DEP SLOT 1430z" at bounding box center [1118, 456] width 270 height 18
